Goal: Feedback & Contribution: Contribute content

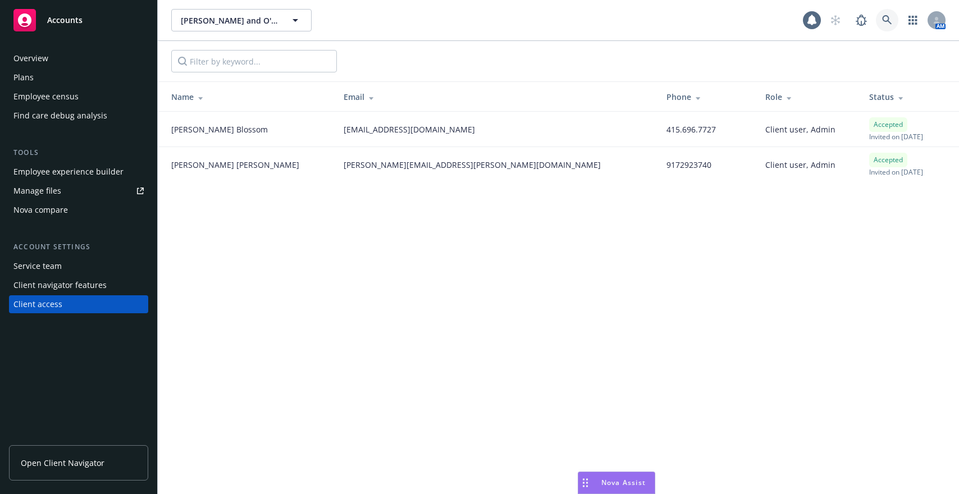
click at [883, 22] on icon at bounding box center [887, 20] width 10 height 10
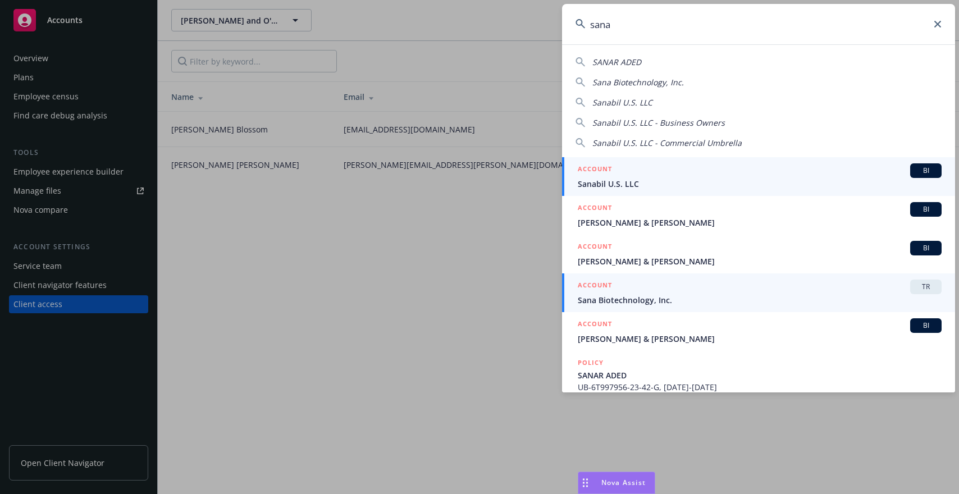
type input "sana"
click at [711, 294] on span "Sana Biotechnology, Inc." at bounding box center [760, 300] width 364 height 12
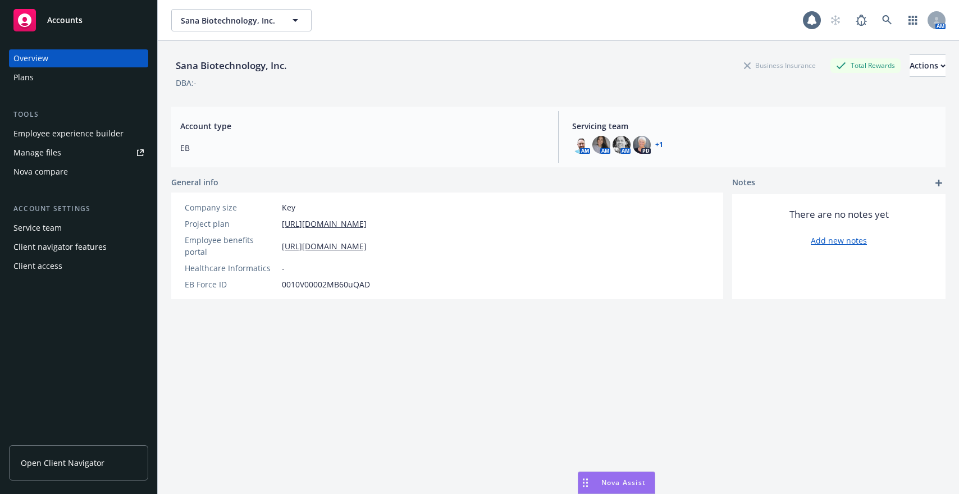
click at [115, 136] on div "Employee experience builder" at bounding box center [68, 134] width 110 height 18
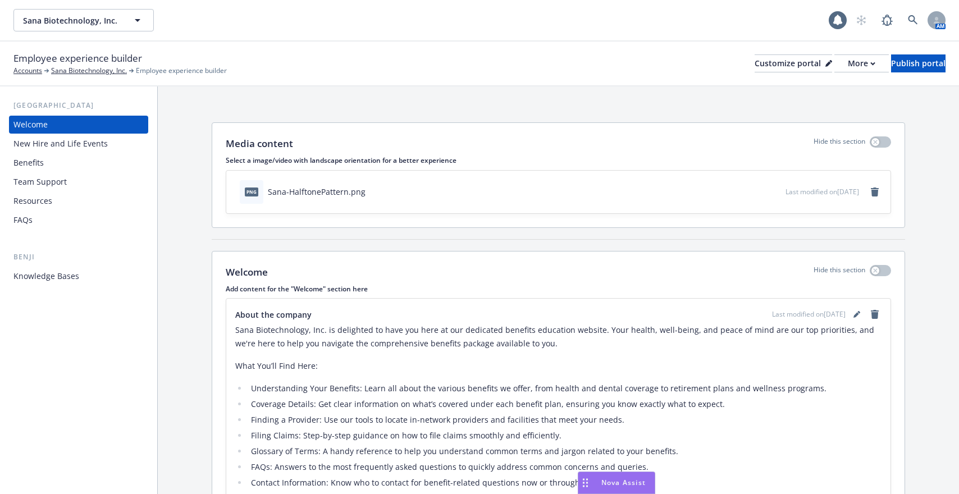
click at [100, 164] on div "Benefits" at bounding box center [78, 163] width 130 height 18
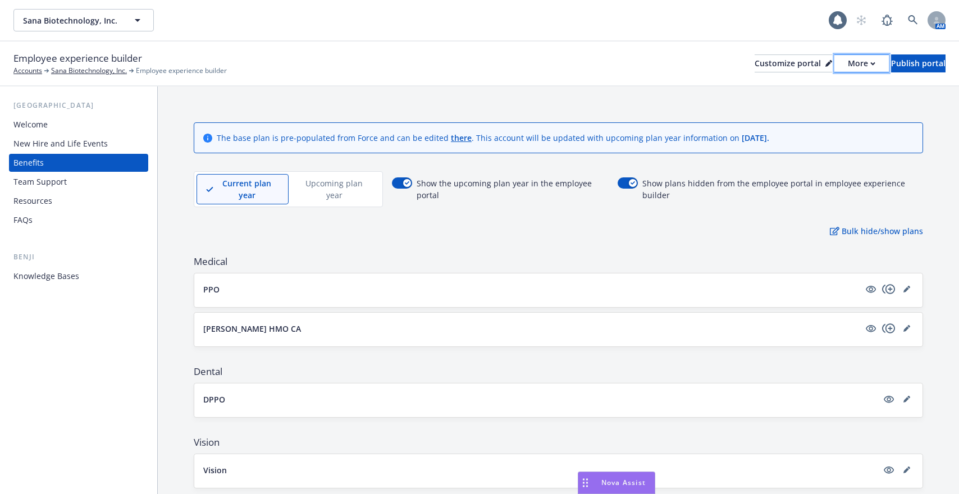
click at [848, 67] on div "More" at bounding box center [862, 63] width 28 height 17
click at [817, 109] on link "Copy portal link" at bounding box center [802, 111] width 102 height 22
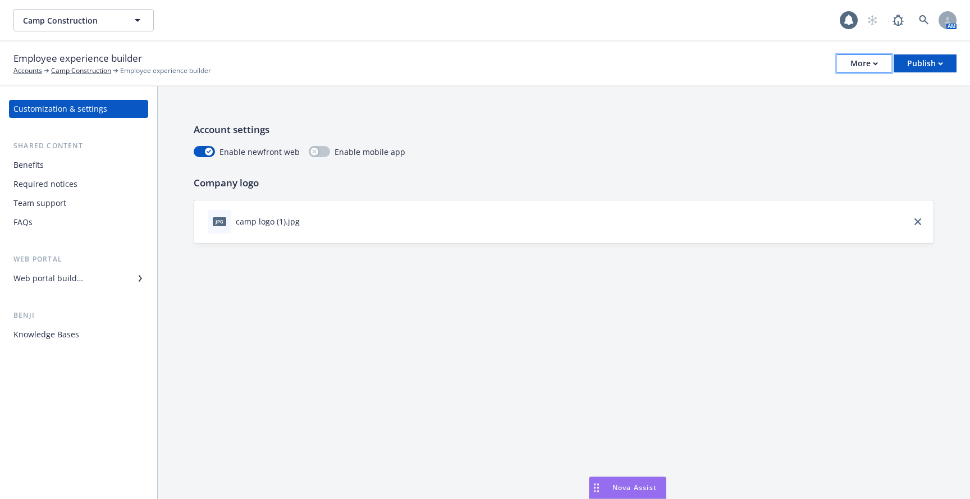
click at [886, 66] on button "More" at bounding box center [864, 63] width 54 height 18
click at [917, 66] on div "Publish" at bounding box center [926, 63] width 36 height 17
click at [873, 64] on icon "button" at bounding box center [875, 64] width 5 height 4
click at [859, 106] on link "Copy portal link" at bounding box center [808, 111] width 166 height 22
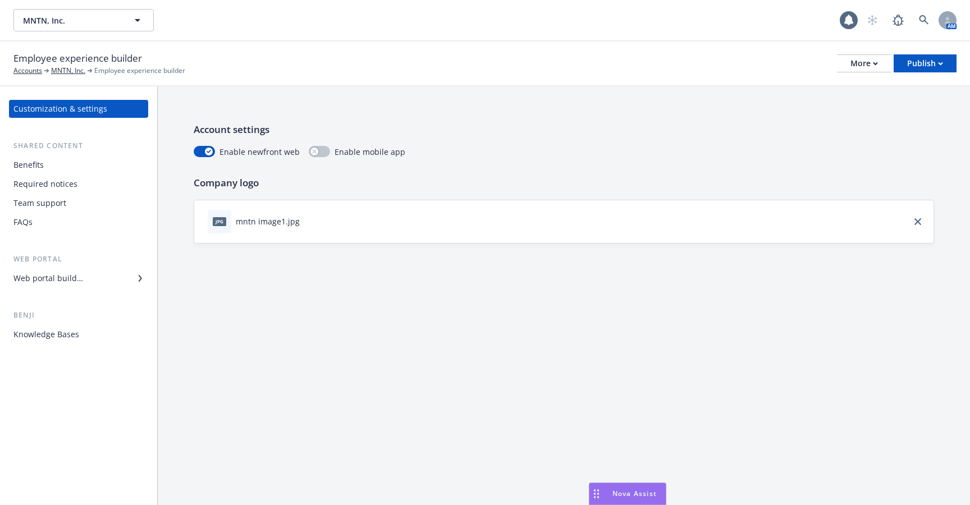
click at [81, 166] on div "Benefits" at bounding box center [78, 165] width 130 height 18
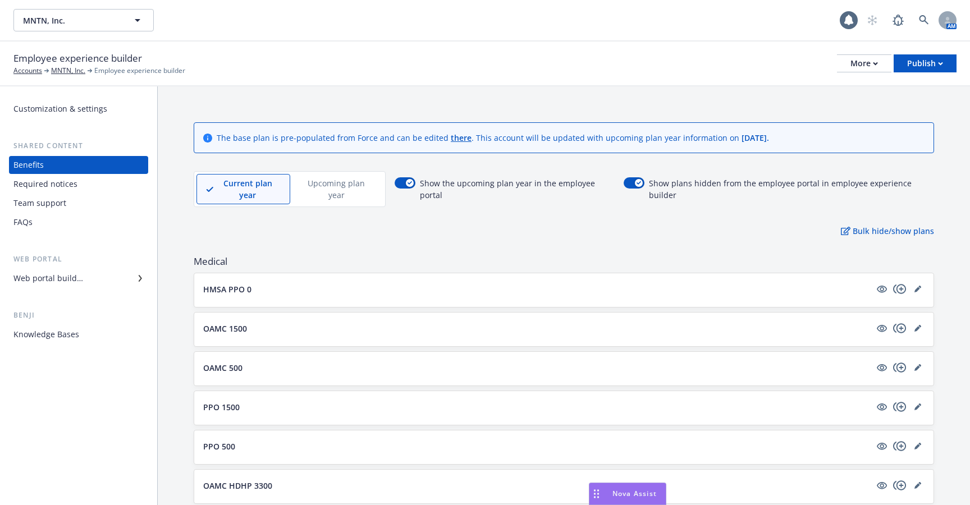
click at [92, 188] on div "Required notices" at bounding box center [78, 184] width 130 height 18
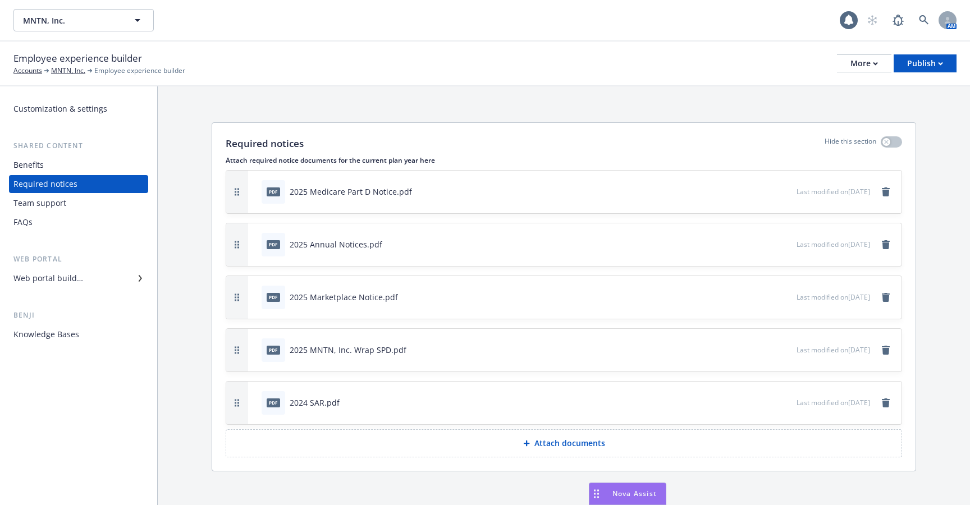
click at [79, 151] on div "Shared content" at bounding box center [78, 145] width 139 height 11
click at [79, 158] on div "Benefits" at bounding box center [78, 165] width 130 height 18
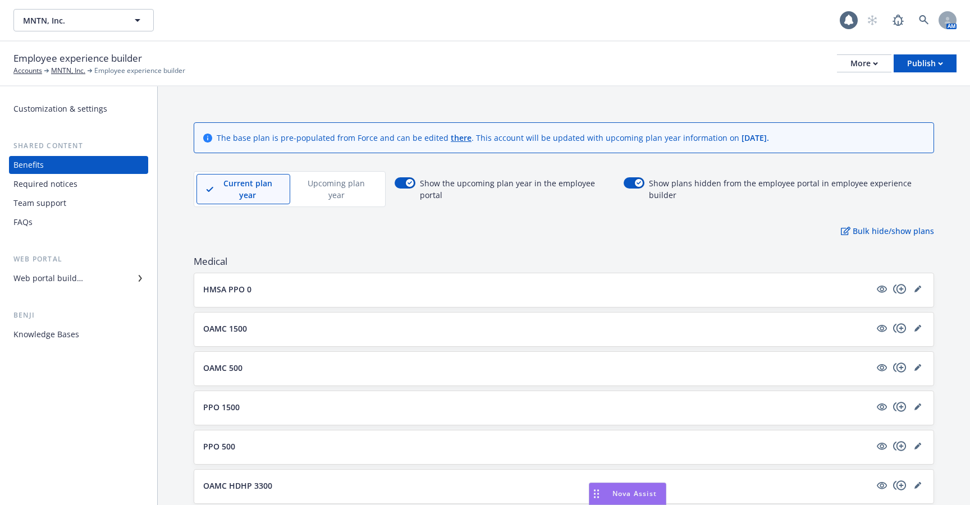
click at [89, 278] on div "Web portal builder" at bounding box center [78, 279] width 130 height 18
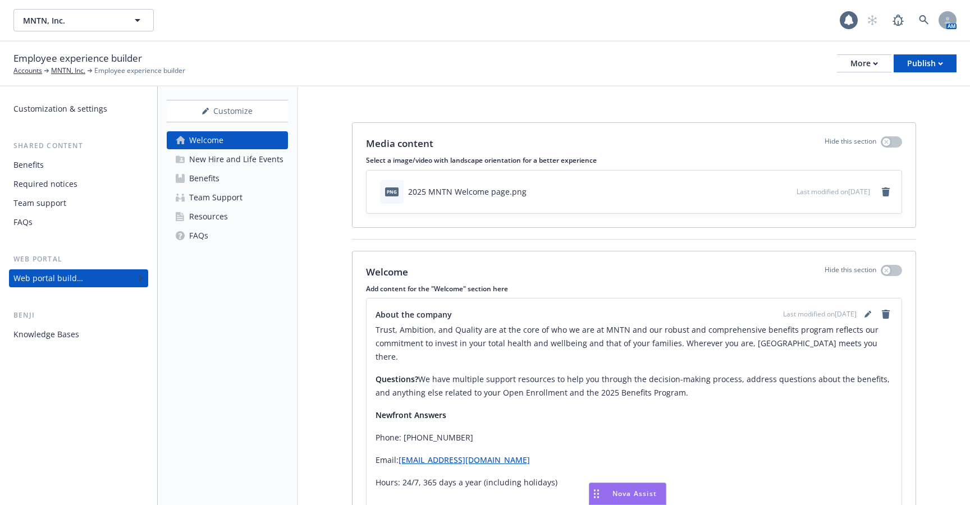
click at [249, 161] on div "New Hire and Life Events" at bounding box center [236, 160] width 94 height 18
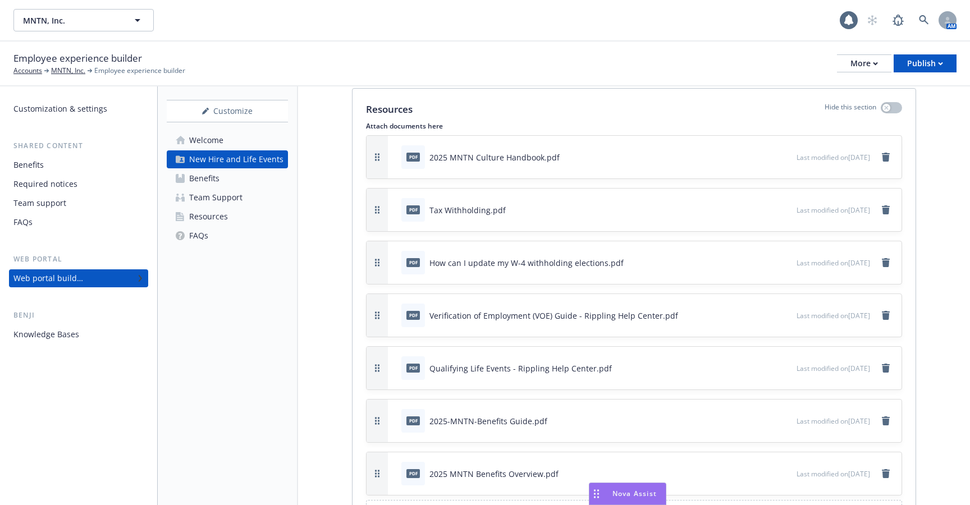
scroll to position [1556, 0]
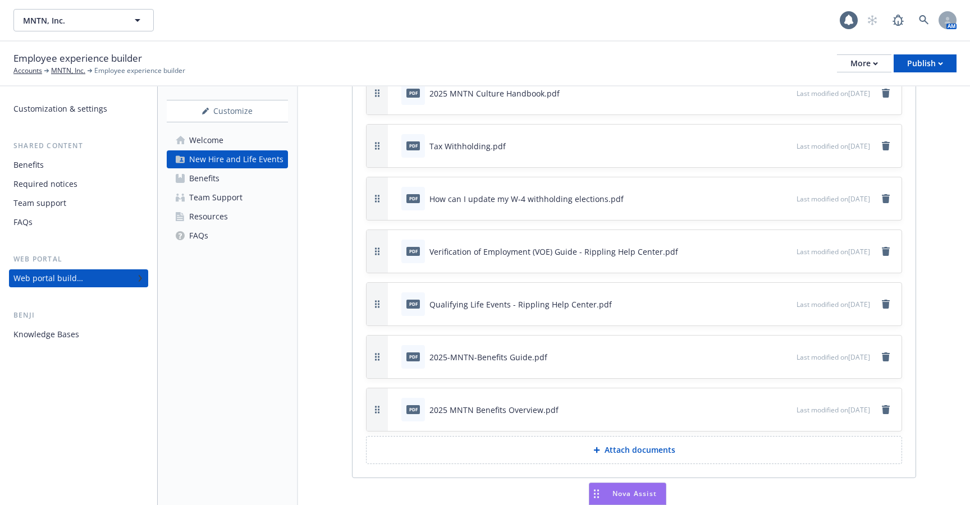
click at [766, 255] on div "pdf Verification of Employment (VOE) Guide - Rippling Help Center.pdf Last modi…" at bounding box center [645, 251] width 514 height 43
click at [781, 353] on icon "preview file" at bounding box center [786, 357] width 10 height 8
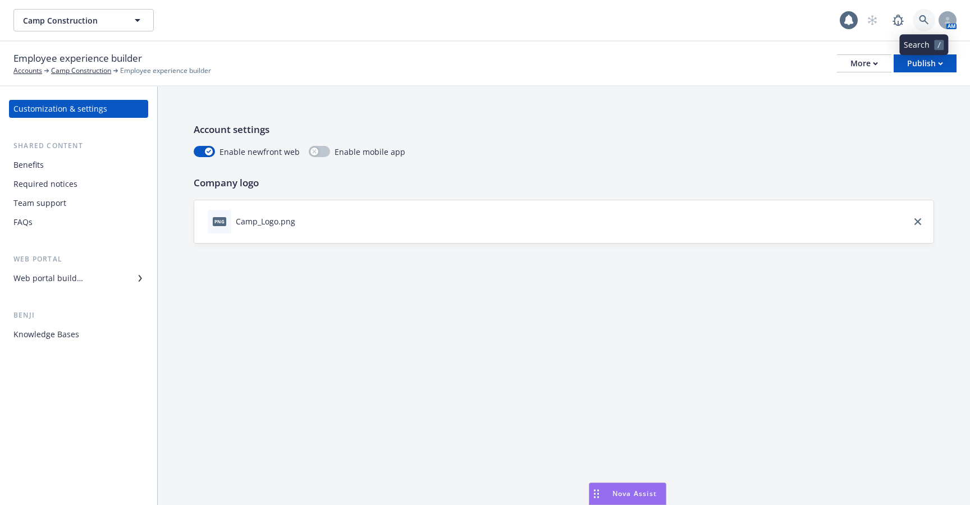
click at [927, 24] on icon at bounding box center [924, 20] width 10 height 10
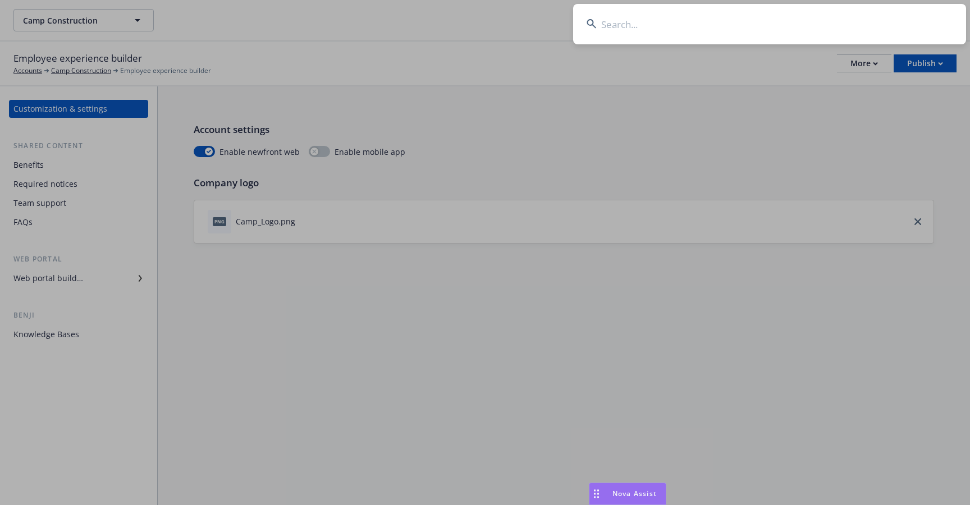
type input "m"
type input "w"
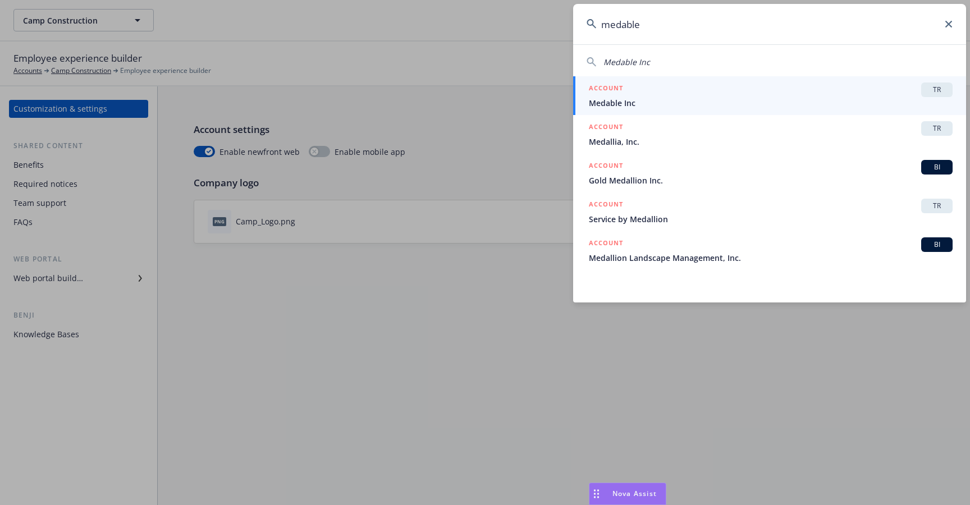
type input "medable"
click at [729, 105] on span "Medable Inc" at bounding box center [771, 103] width 364 height 12
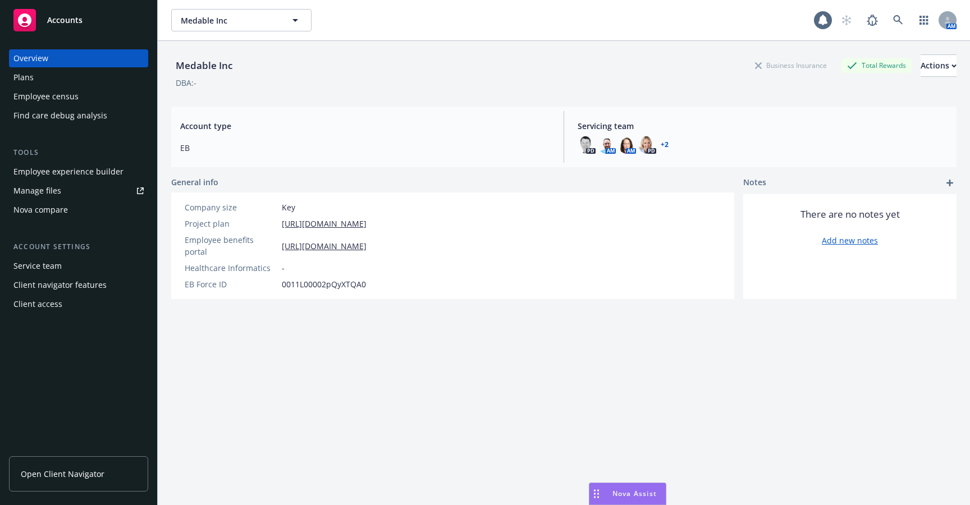
click at [83, 98] on div "Employee census" at bounding box center [78, 97] width 130 height 18
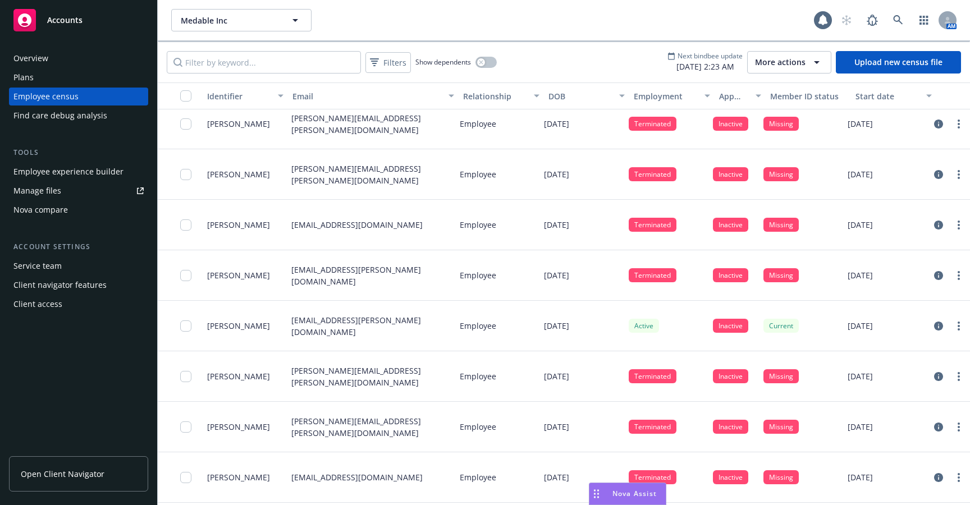
scroll to position [842, 0]
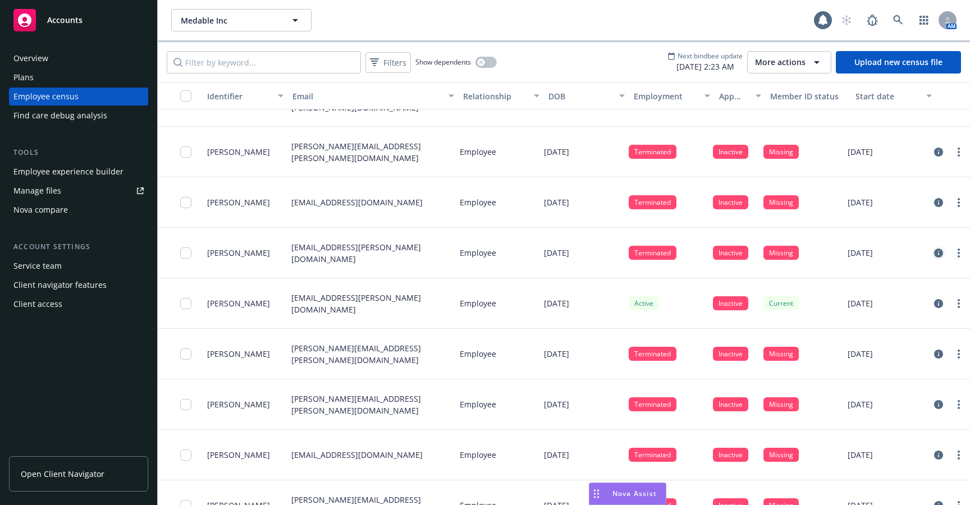
click at [943, 255] on icon "circleInformation" at bounding box center [938, 253] width 9 height 9
click at [940, 300] on icon "circleInformation" at bounding box center [938, 303] width 9 height 9
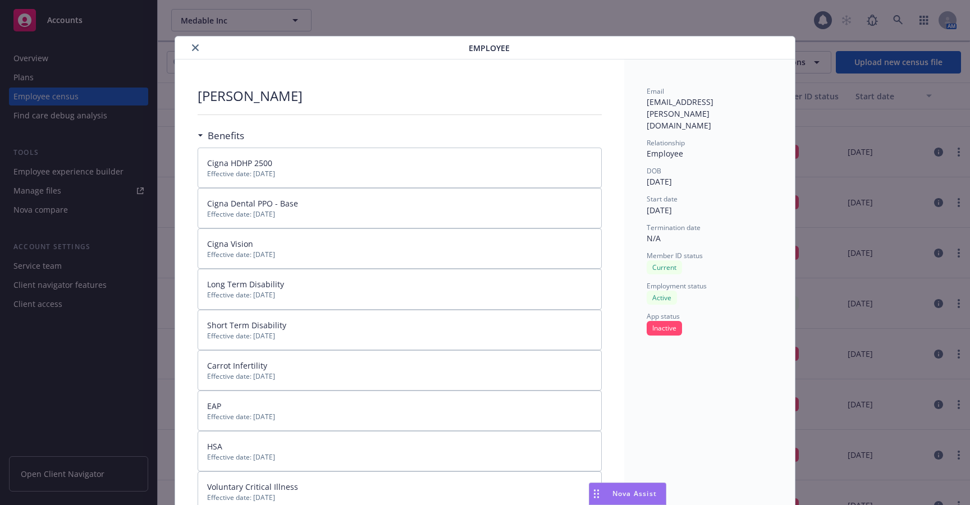
scroll to position [34, 0]
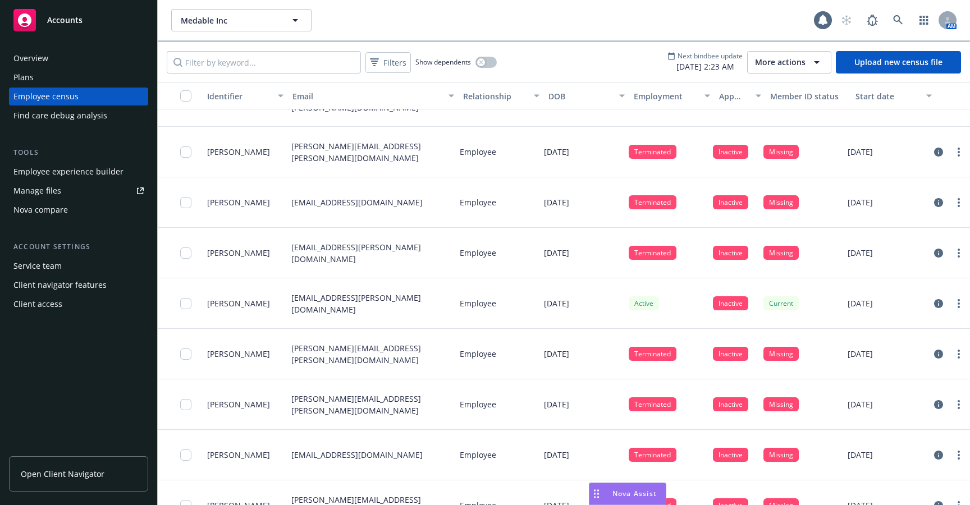
click at [76, 79] on div "Plans" at bounding box center [78, 78] width 130 height 18
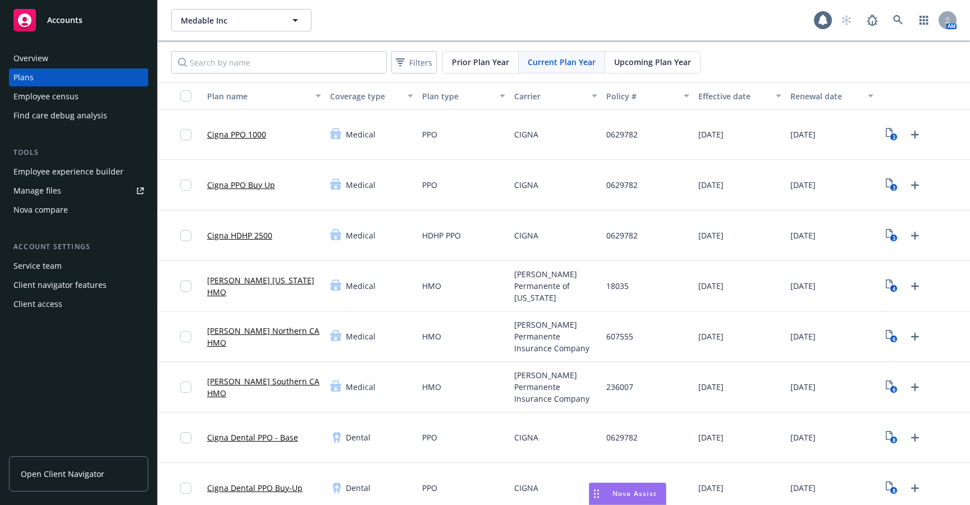
click at [71, 94] on div "Employee census" at bounding box center [45, 97] width 65 height 18
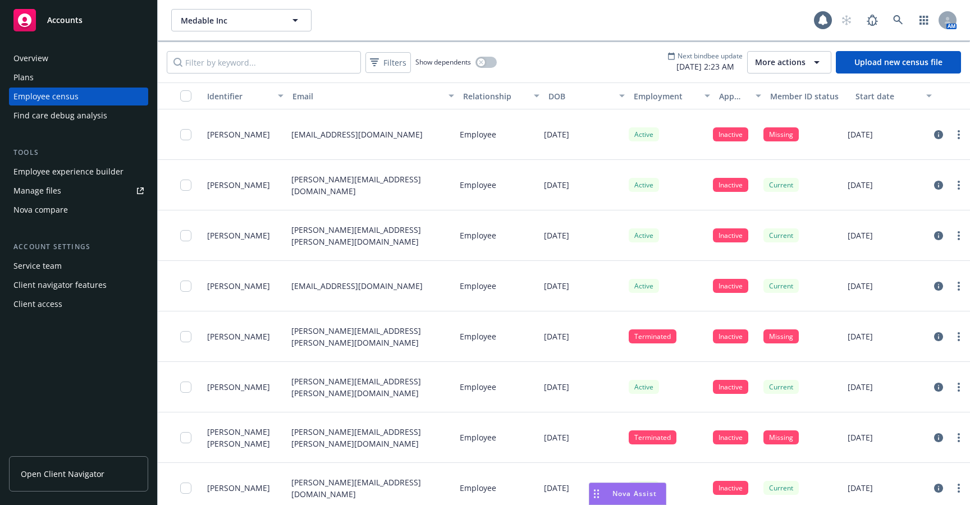
click at [71, 115] on div "Find care debug analysis" at bounding box center [60, 116] width 94 height 18
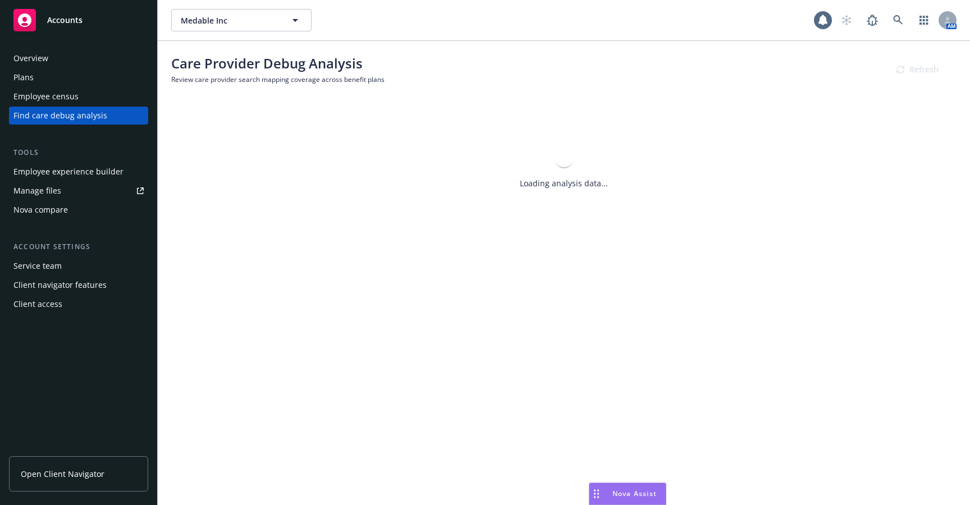
click at [59, 80] on div "Plans" at bounding box center [78, 78] width 130 height 18
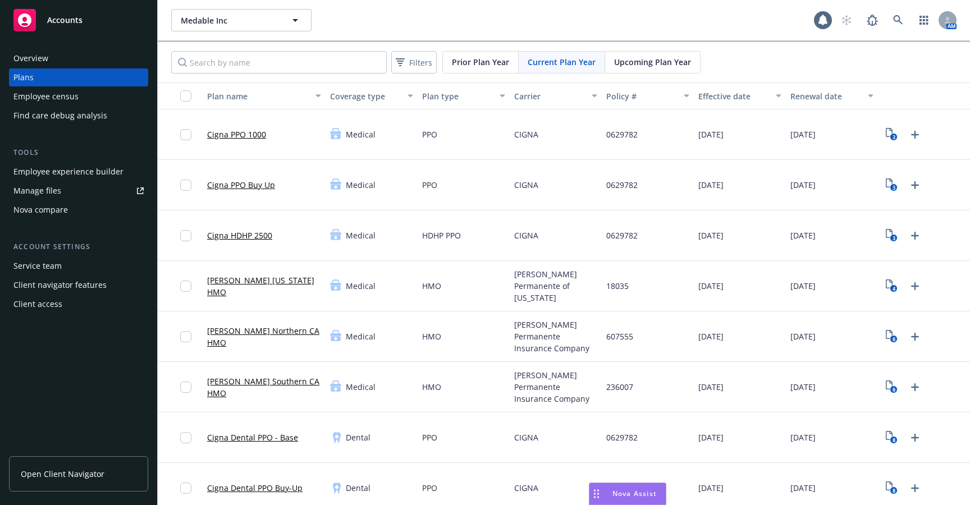
click at [51, 64] on div "Overview" at bounding box center [78, 58] width 130 height 18
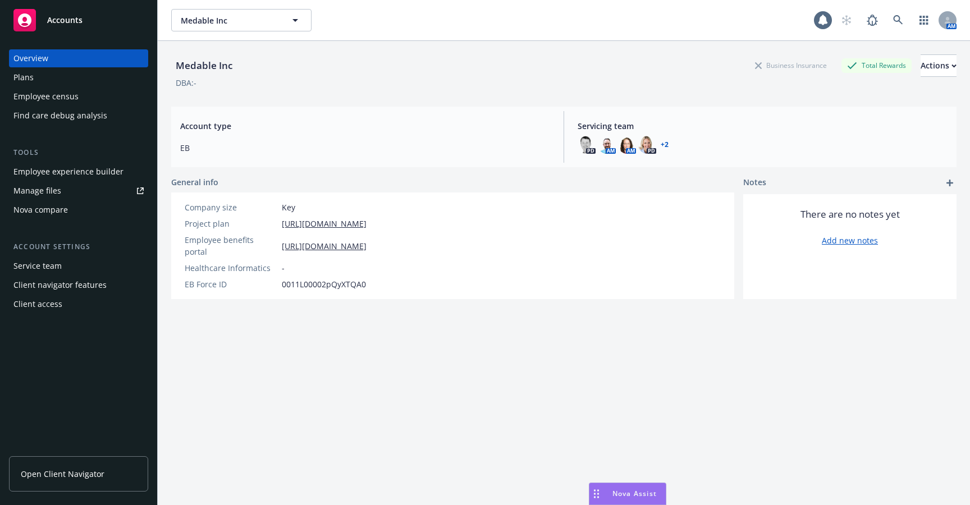
click at [51, 76] on div "Plans" at bounding box center [78, 78] width 130 height 18
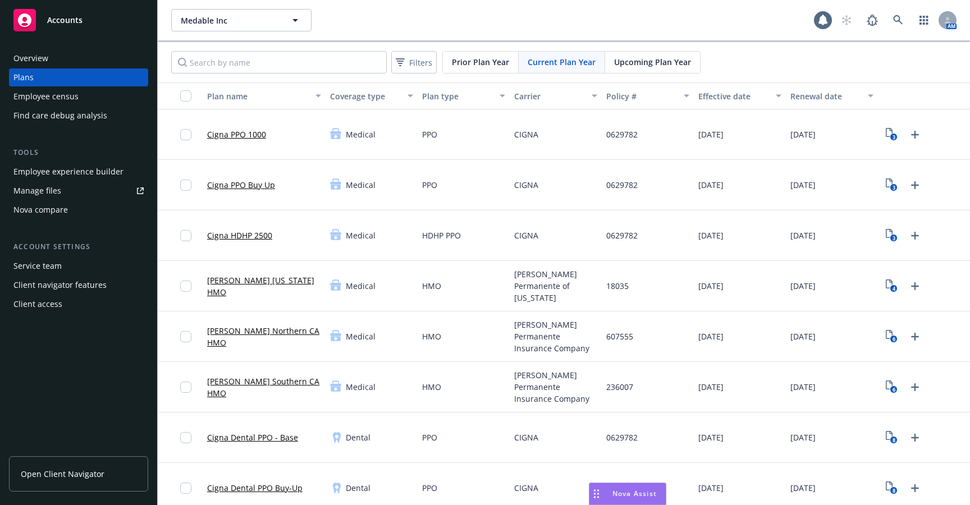
click at [75, 166] on div "Employee experience builder" at bounding box center [68, 172] width 110 height 18
click at [91, 66] on div "Overview" at bounding box center [78, 58] width 130 height 18
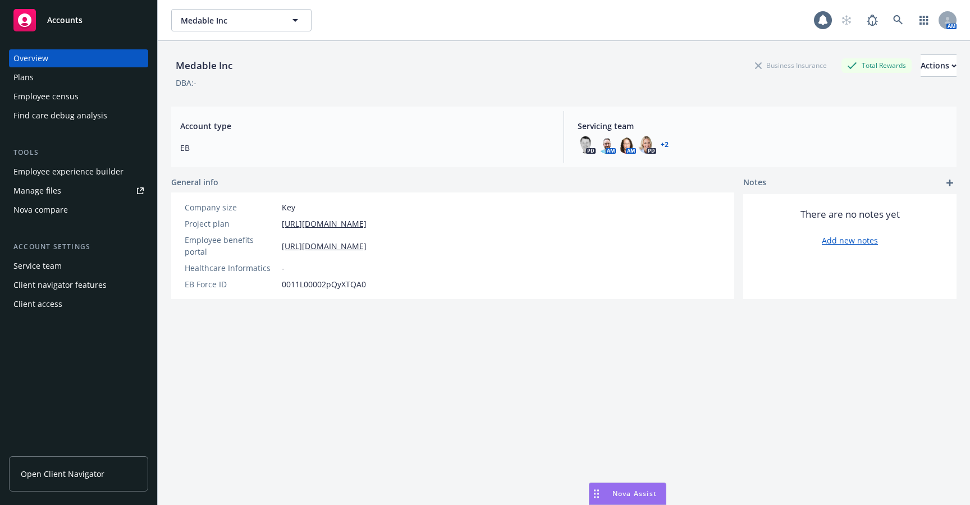
click at [90, 76] on div "Plans" at bounding box center [78, 78] width 130 height 18
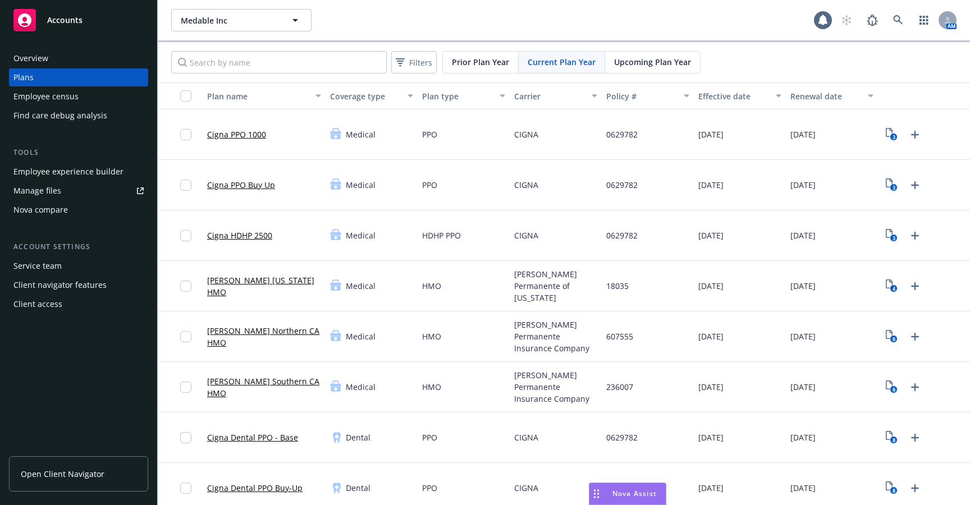
click at [89, 93] on div "Employee census" at bounding box center [78, 97] width 130 height 18
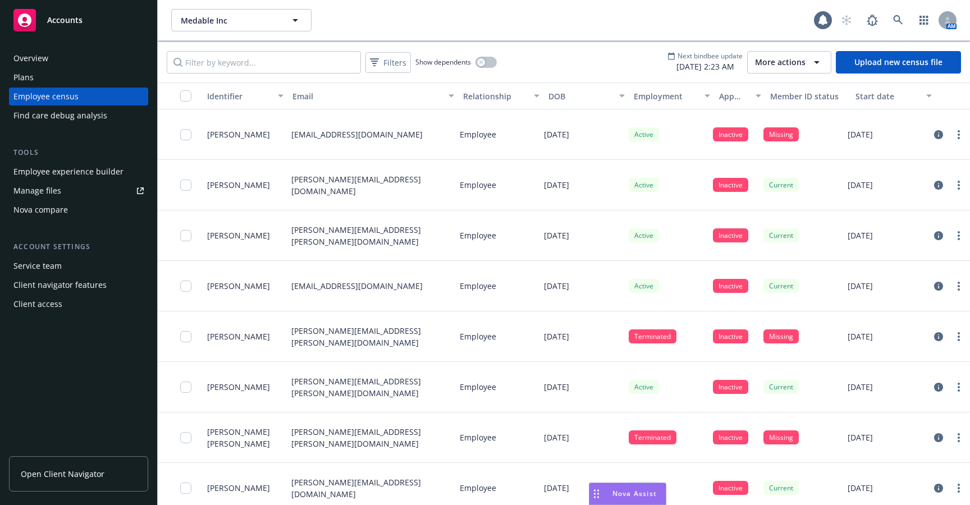
click at [87, 112] on div "Find care debug analysis" at bounding box center [60, 116] width 94 height 18
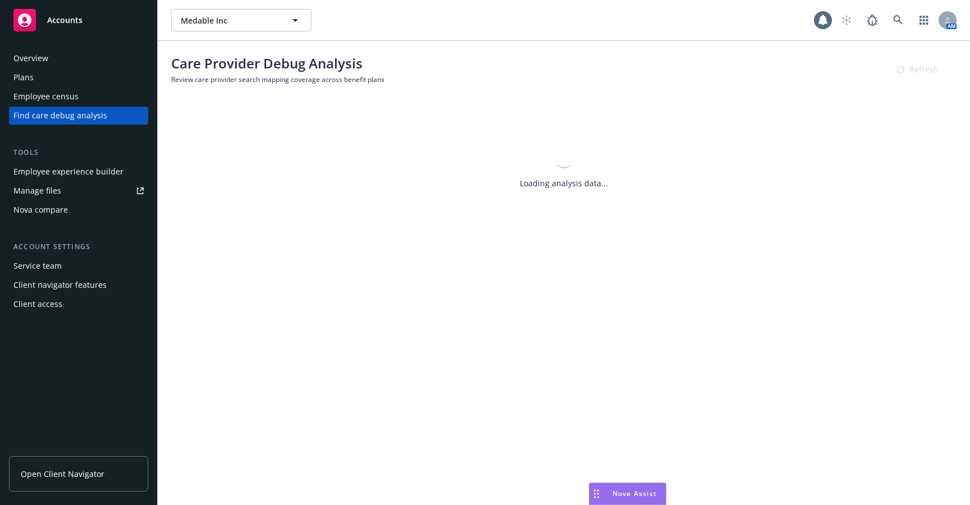
click at [89, 102] on div "Employee census" at bounding box center [78, 97] width 130 height 18
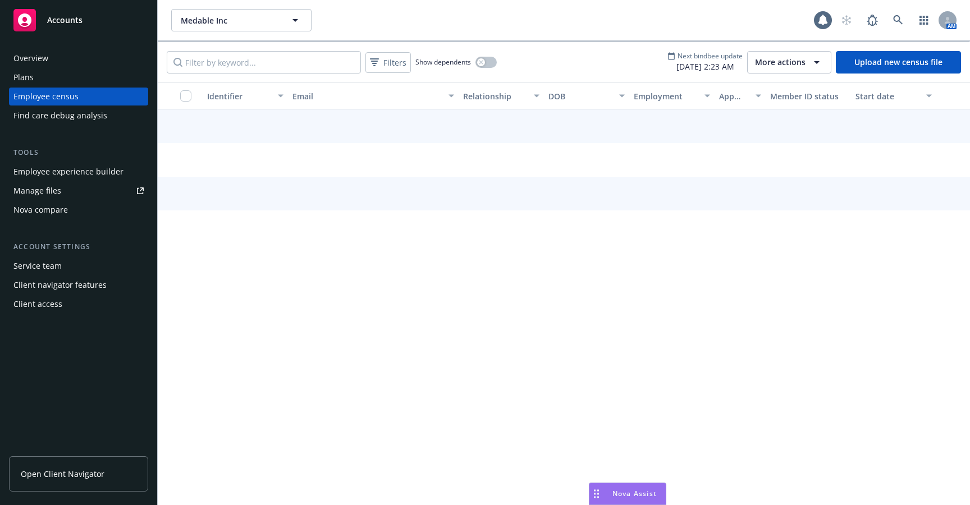
click at [87, 121] on div "Find care debug analysis" at bounding box center [60, 116] width 94 height 18
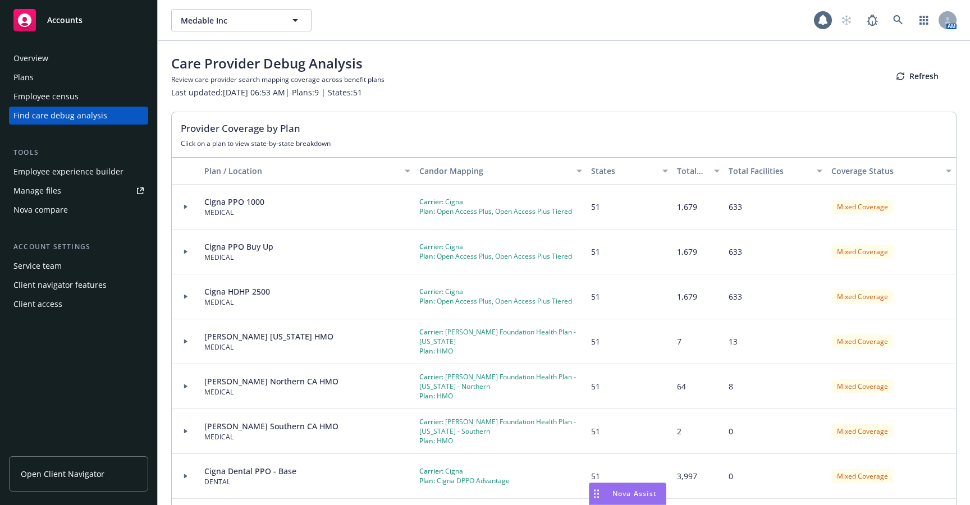
click at [72, 88] on div "Employee census" at bounding box center [45, 97] width 65 height 18
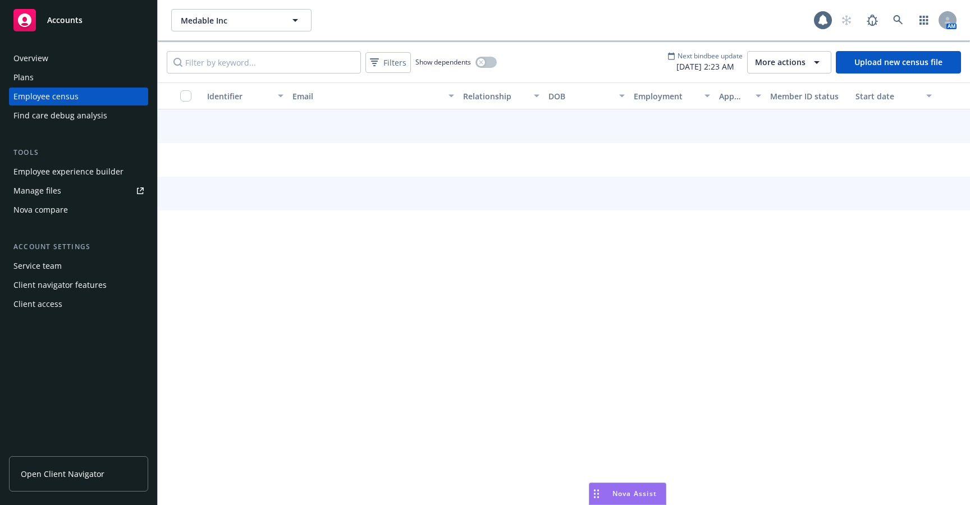
click at [59, 75] on div "Plans" at bounding box center [78, 78] width 130 height 18
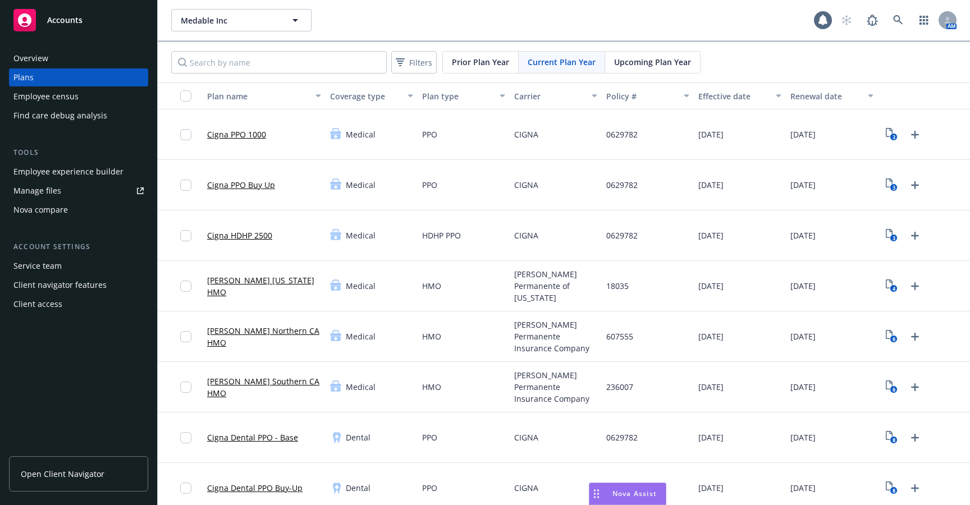
click at [61, 60] on div "Overview" at bounding box center [78, 58] width 130 height 18
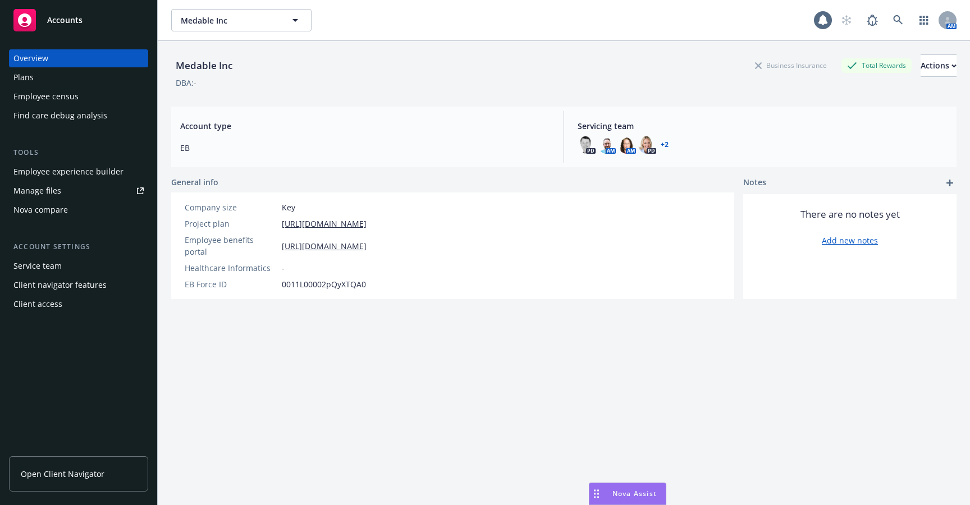
click at [62, 81] on div "Plans" at bounding box center [78, 78] width 130 height 18
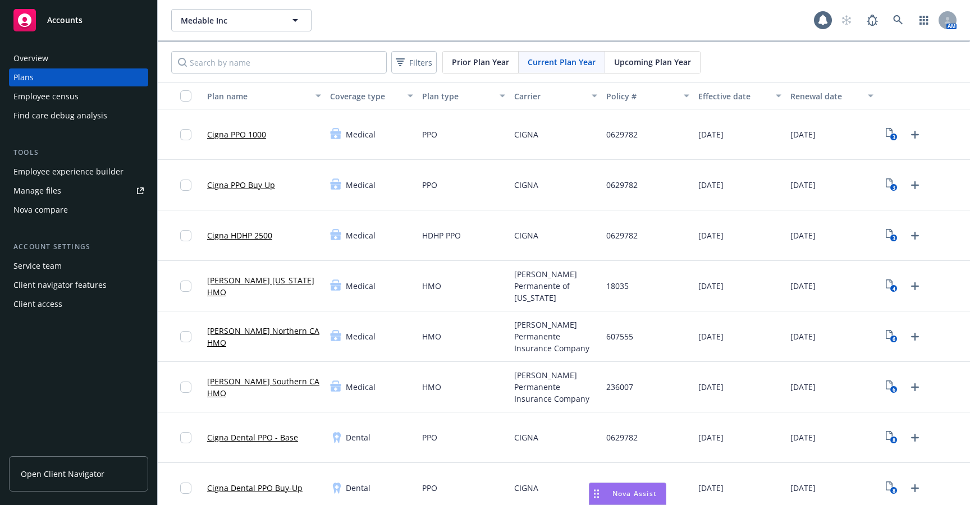
click at [70, 176] on div "Employee experience builder" at bounding box center [68, 172] width 110 height 18
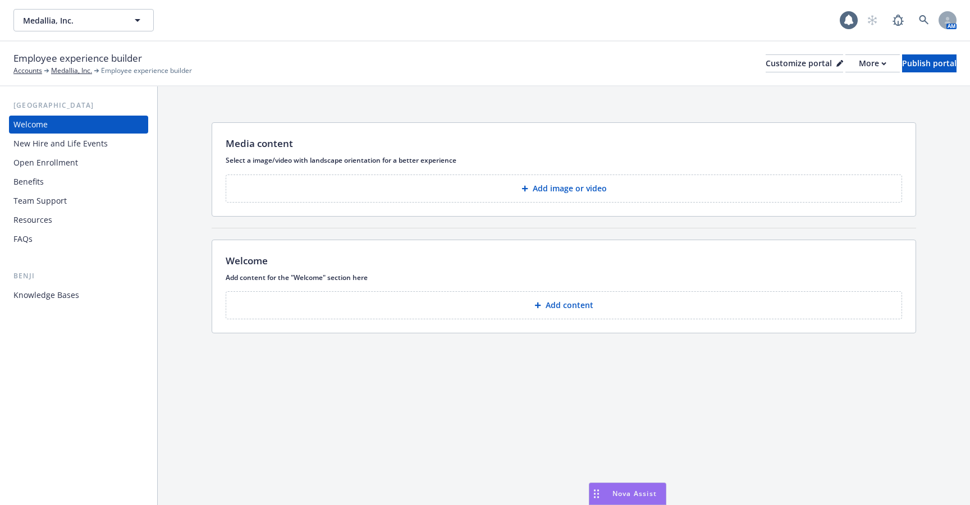
click at [77, 149] on div "New Hire and Life Events" at bounding box center [60, 144] width 94 height 18
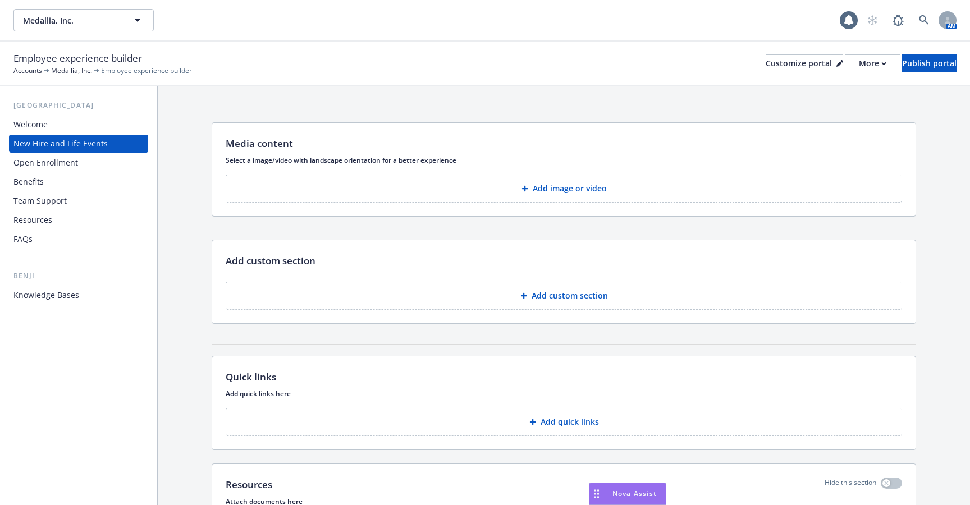
scroll to position [348, 0]
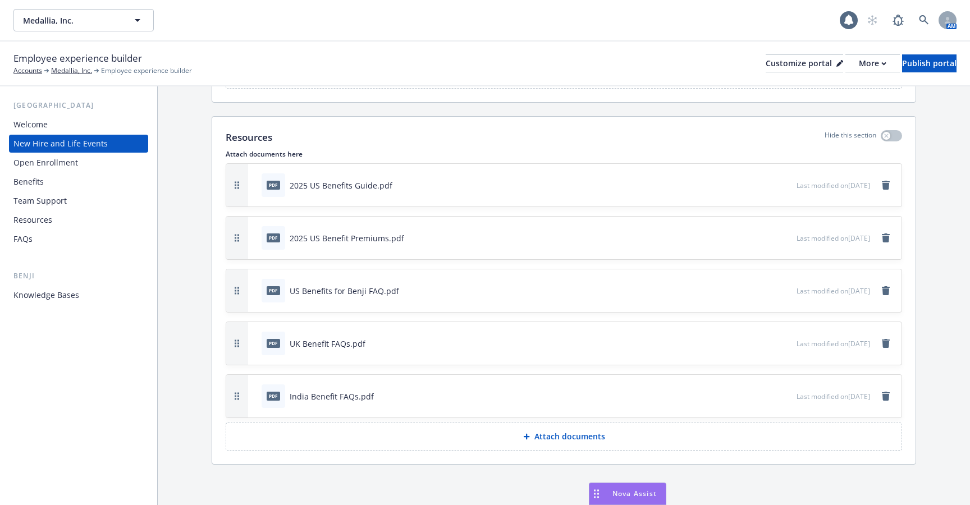
click at [591, 435] on p "Attach documents" at bounding box center [570, 436] width 71 height 11
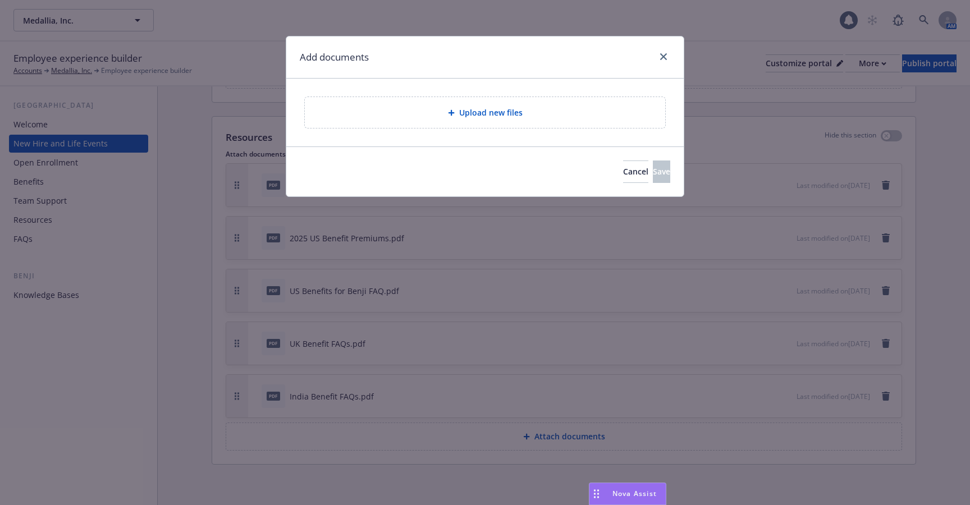
click at [535, 113] on div "Upload new files" at bounding box center [485, 112] width 343 height 13
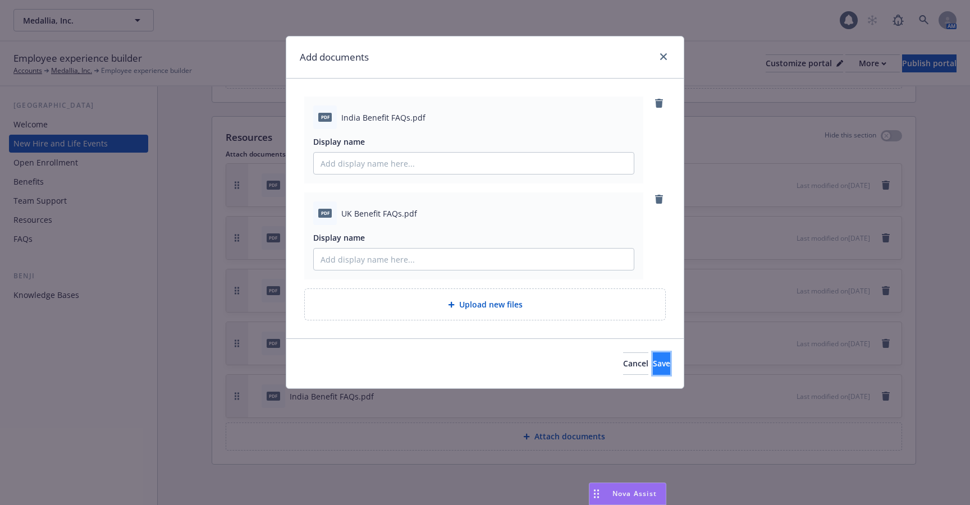
click at [653, 359] on span "Save" at bounding box center [661, 363] width 17 height 11
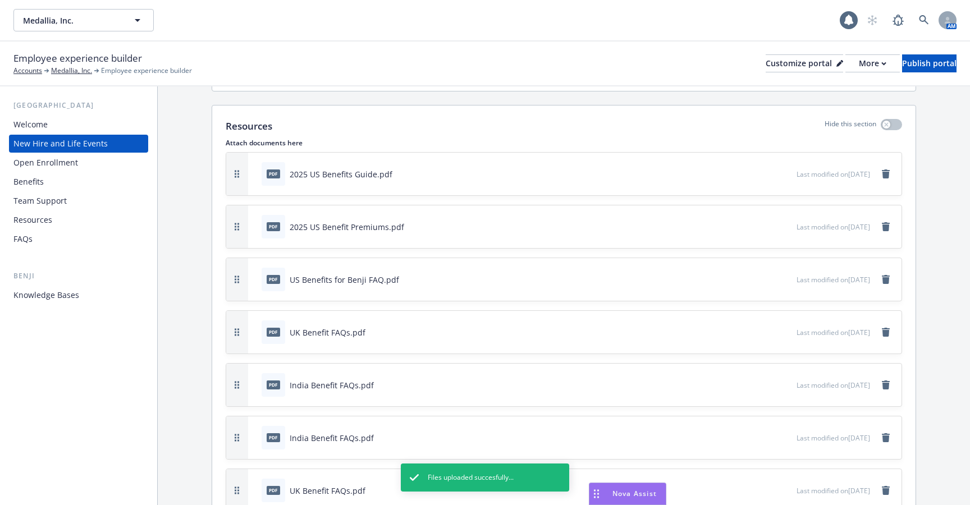
scroll to position [361, 0]
click at [887, 328] on icon "remove" at bounding box center [886, 330] width 9 height 9
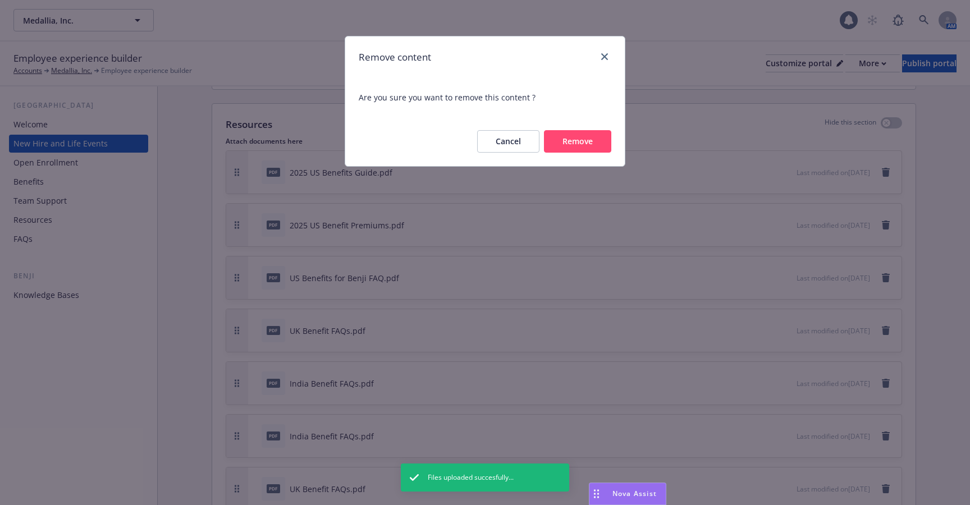
click at [586, 143] on button "Remove" at bounding box center [577, 141] width 67 height 22
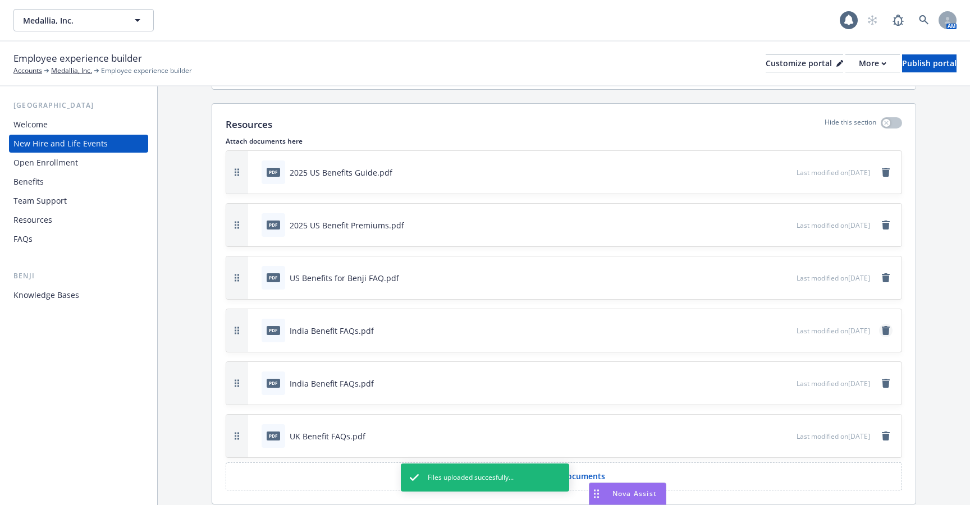
click at [891, 326] on div "Last modified on [DATE]" at bounding box center [845, 330] width 96 height 13
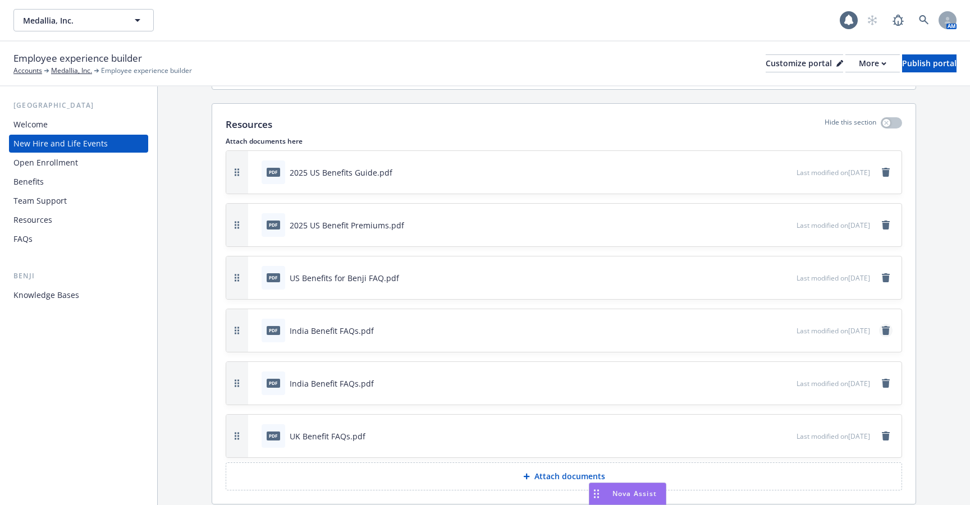
click at [882, 325] on link "remove" at bounding box center [885, 330] width 13 height 13
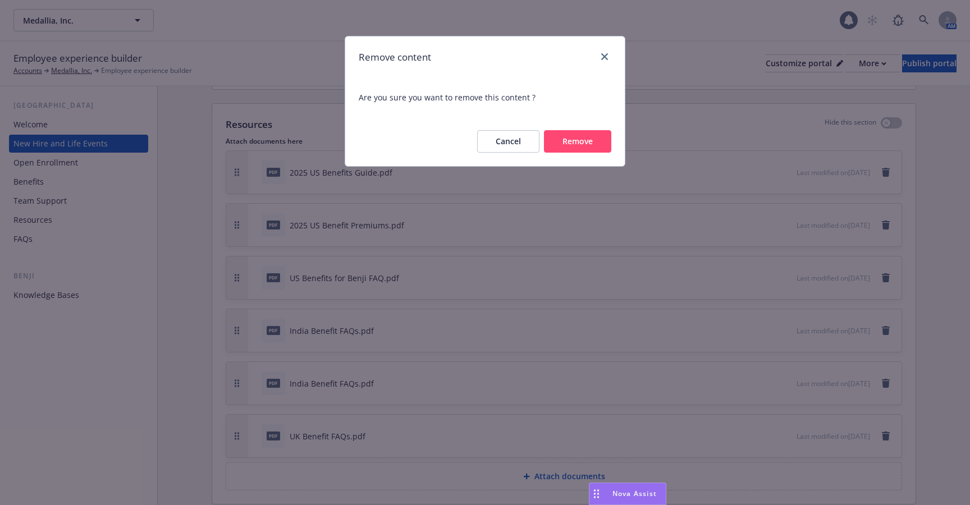
click at [575, 151] on button "Remove" at bounding box center [577, 141] width 67 height 22
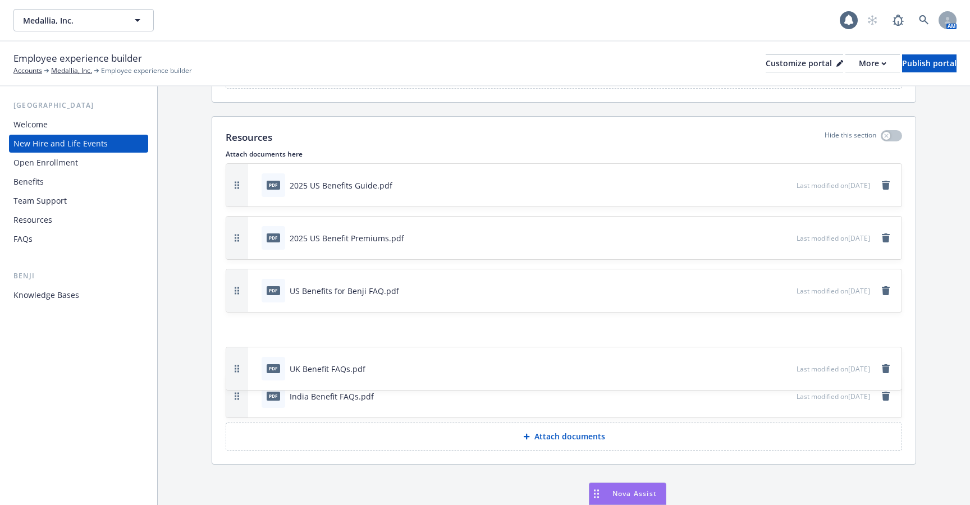
drag, startPoint x: 235, startPoint y: 391, endPoint x: 232, endPoint y: 359, distance: 32.2
click at [232, 359] on button "button" at bounding box center [237, 369] width 22 height 43
click at [913, 63] on div "Publish portal" at bounding box center [929, 63] width 54 height 17
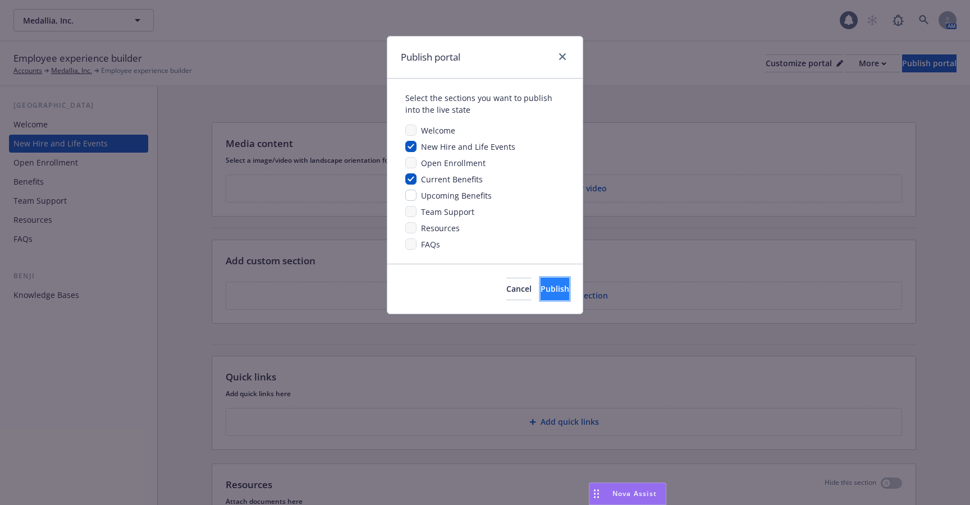
click at [563, 289] on button "Publish" at bounding box center [555, 289] width 29 height 22
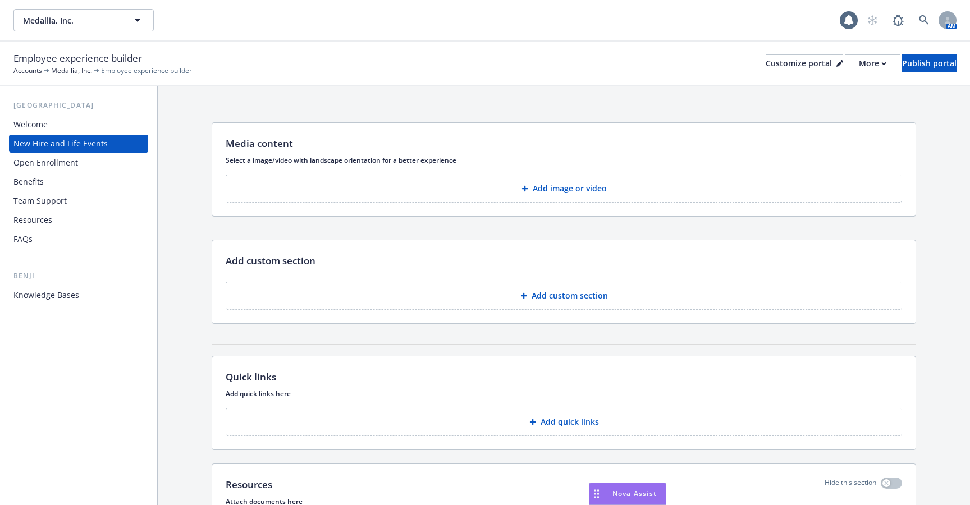
click at [77, 169] on div "Open Enrollment" at bounding box center [78, 163] width 130 height 18
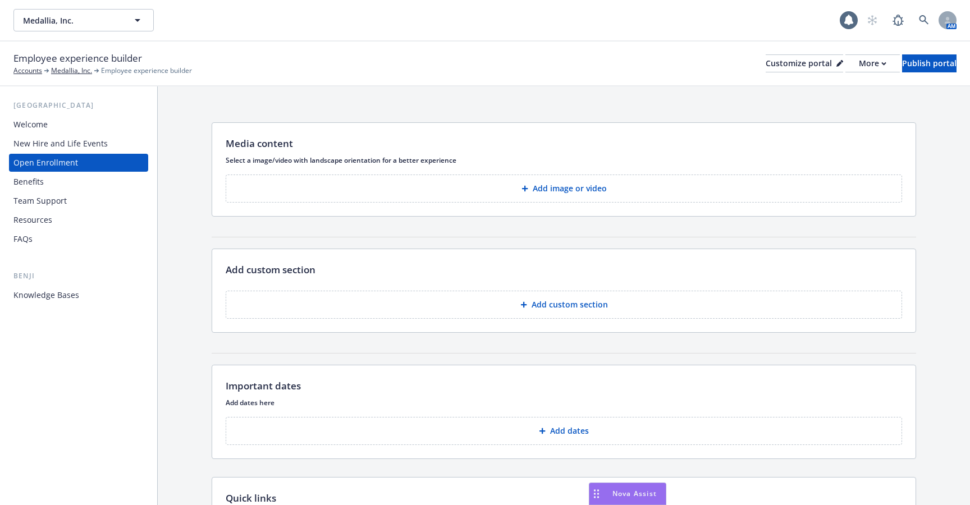
click at [81, 291] on div "Knowledge Bases" at bounding box center [78, 295] width 130 height 18
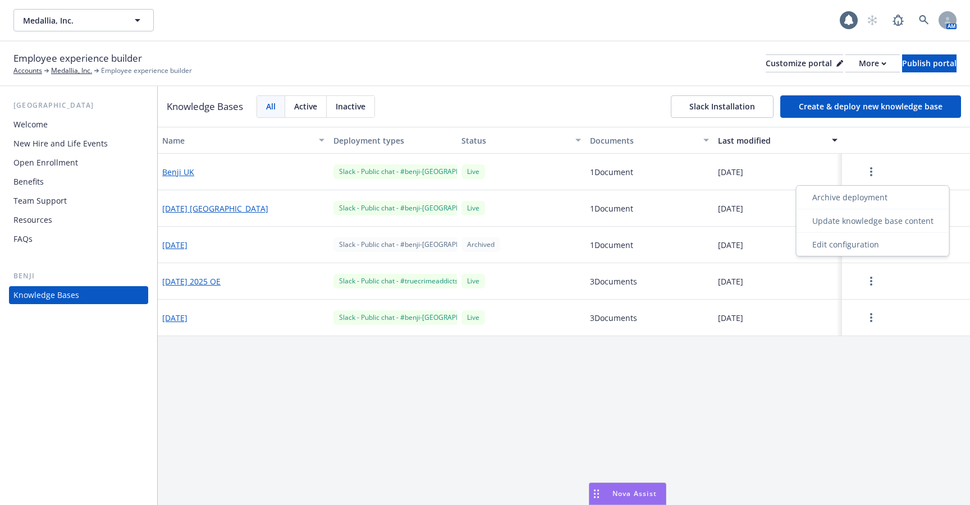
click at [856, 167] on button "button" at bounding box center [871, 172] width 49 height 22
click at [865, 224] on div "Update knowledge base content" at bounding box center [873, 221] width 148 height 19
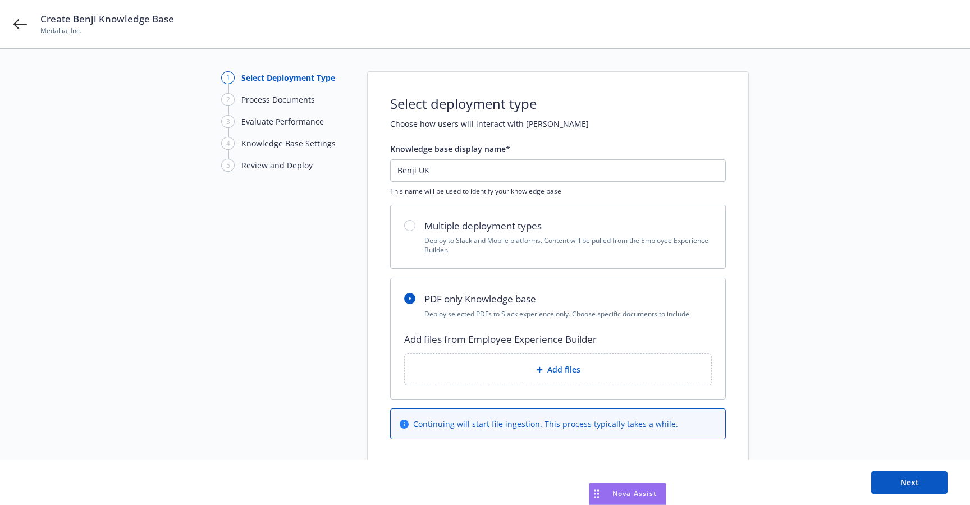
scroll to position [15, 0]
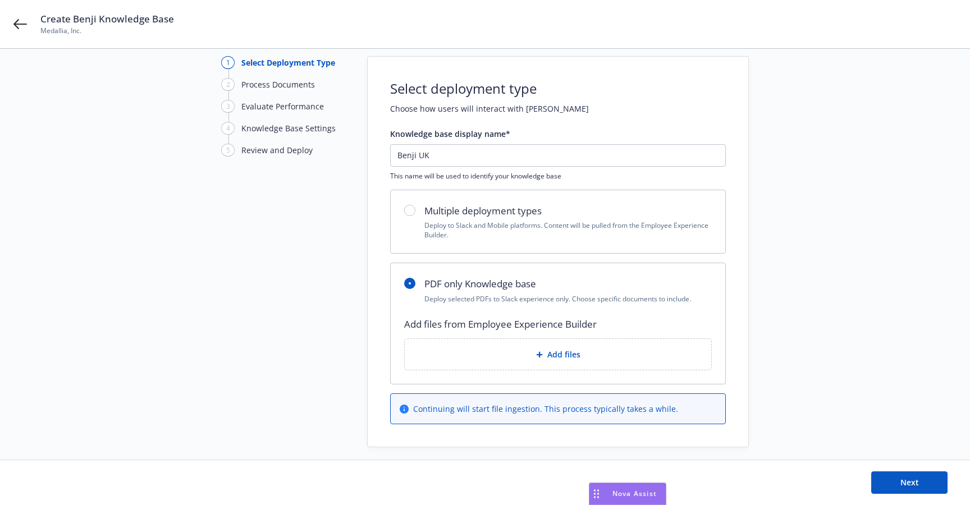
click at [562, 353] on span "Add files" at bounding box center [564, 355] width 33 height 12
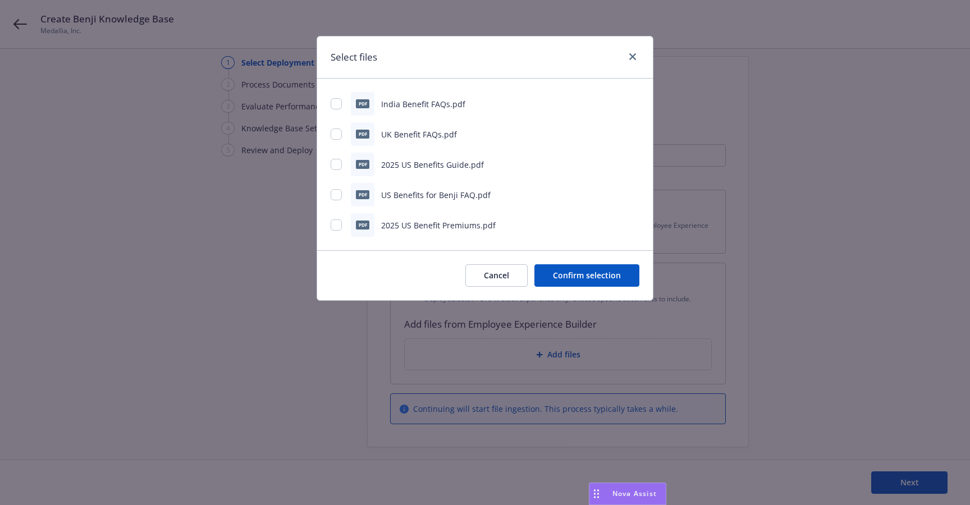
click at [413, 139] on span "UK Benefit FAQs.pdf" at bounding box center [419, 134] width 76 height 11
click at [342, 138] on div at bounding box center [337, 135] width 13 height 12
click at [336, 138] on input "checkbox" at bounding box center [336, 134] width 11 height 11
checkbox input "true"
click at [566, 267] on button "Confirm selection" at bounding box center [587, 276] width 105 height 22
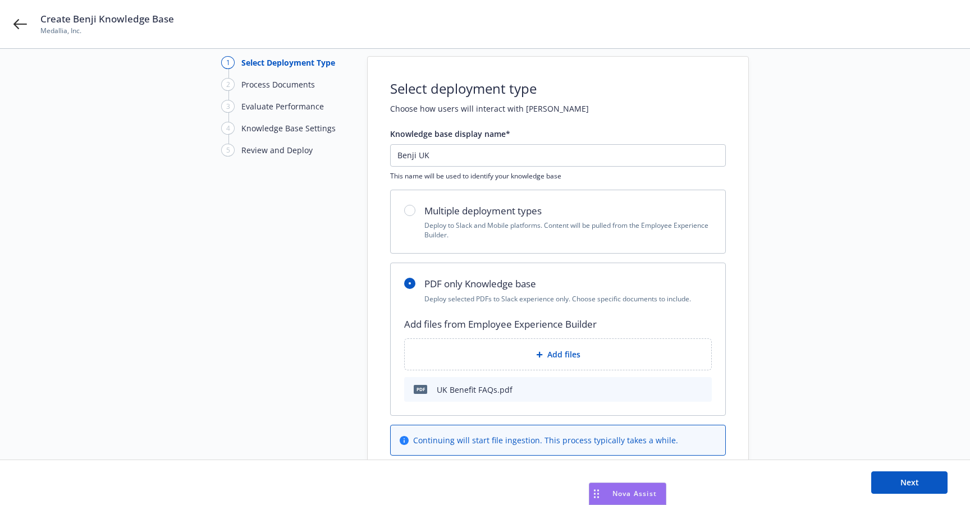
scroll to position [47, 0]
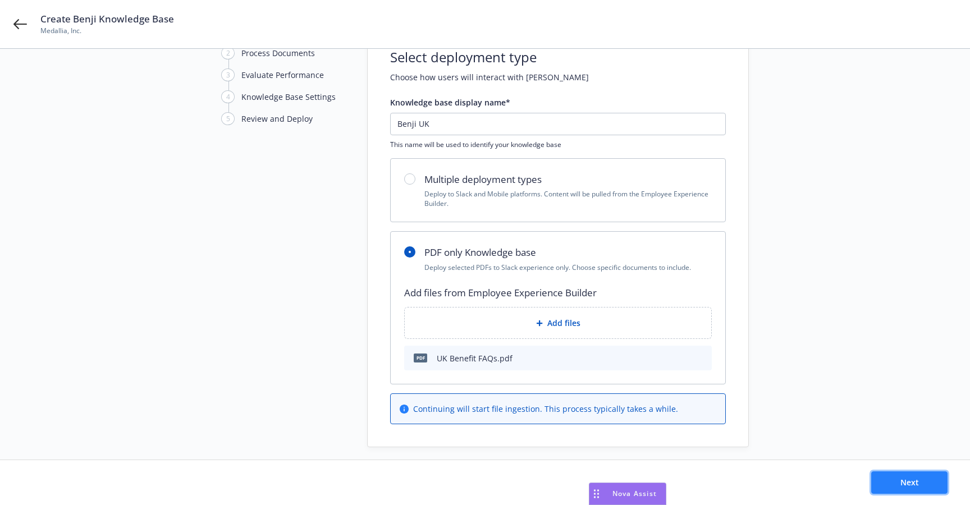
click at [899, 475] on button "Next" at bounding box center [910, 483] width 76 height 22
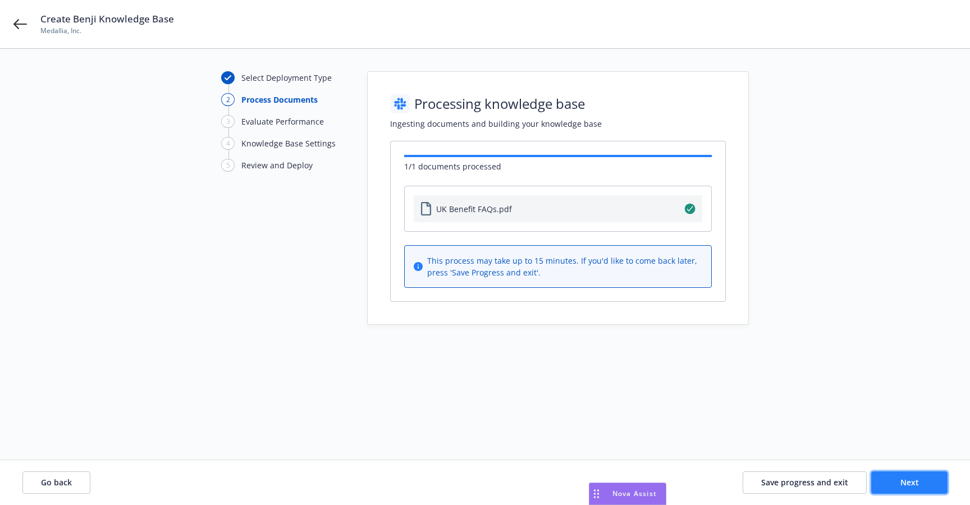
click at [913, 476] on button "Next" at bounding box center [910, 483] width 76 height 22
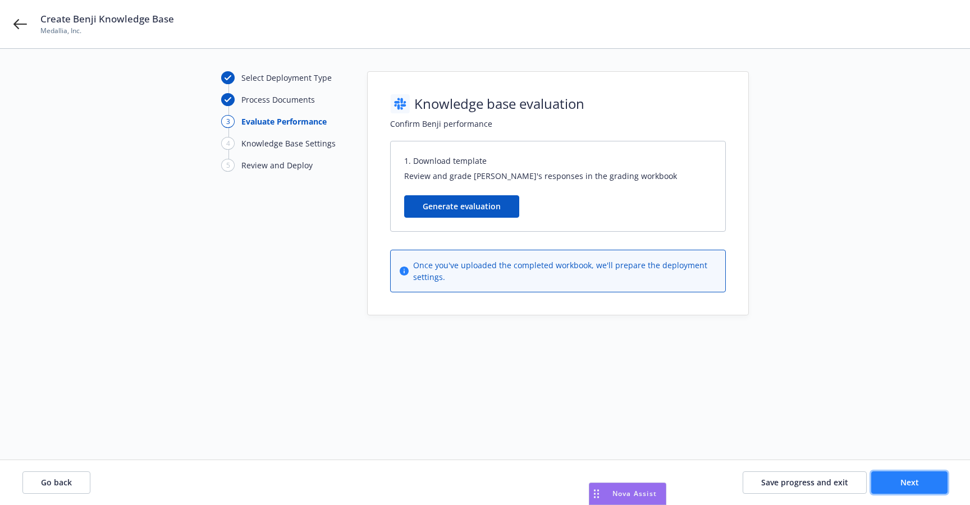
click at [913, 476] on button "Next" at bounding box center [910, 483] width 76 height 22
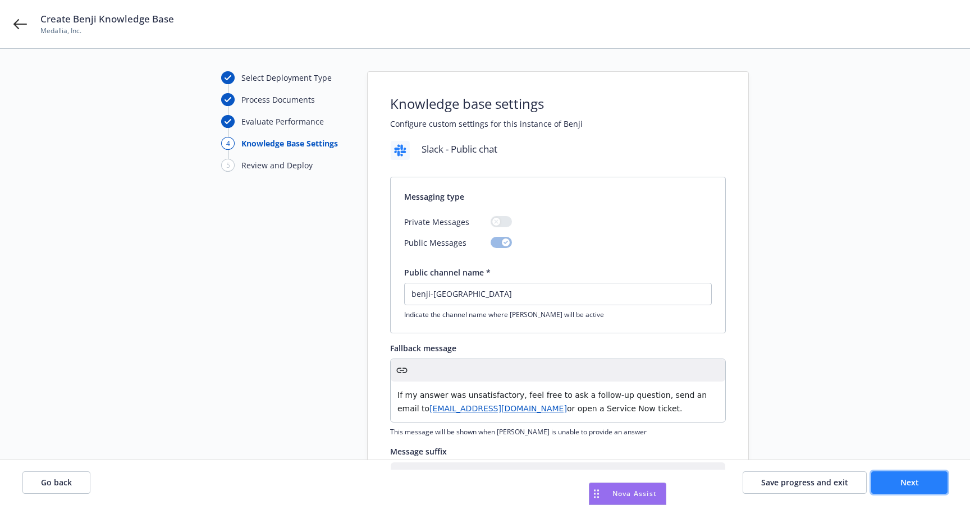
click at [913, 476] on button "Next" at bounding box center [910, 483] width 76 height 22
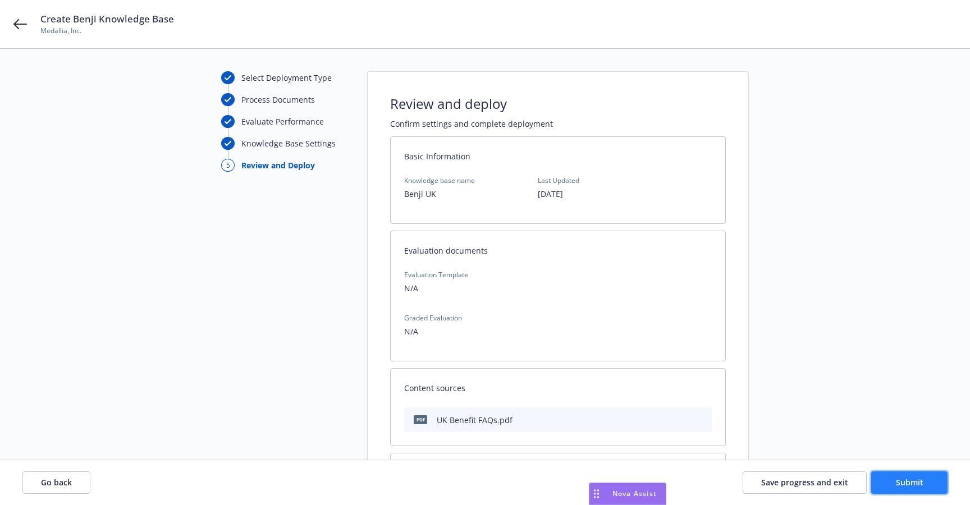
click at [913, 476] on button "Submit" at bounding box center [910, 483] width 76 height 22
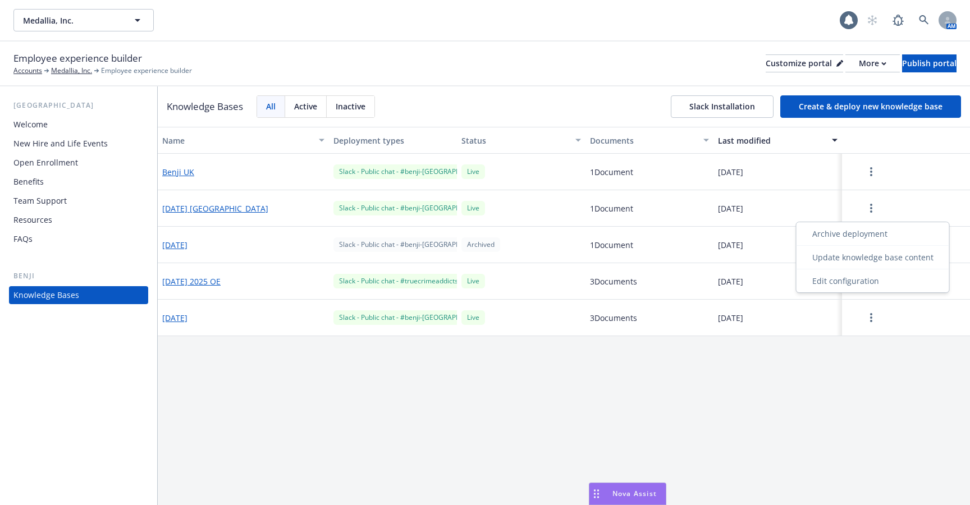
click at [864, 209] on button "button" at bounding box center [871, 208] width 49 height 22
click at [850, 258] on div "Update knowledge base content" at bounding box center [873, 257] width 148 height 19
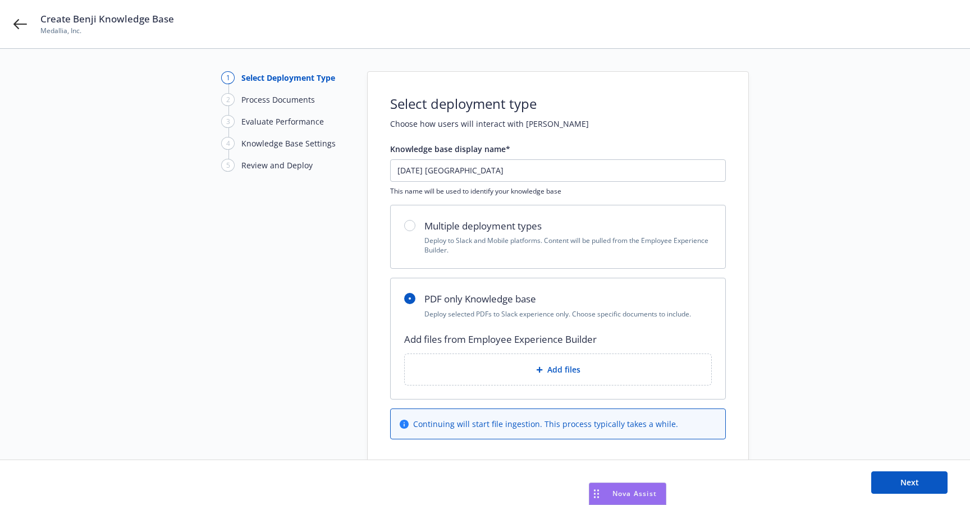
click at [536, 364] on div "Add files" at bounding box center [558, 369] width 289 height 13
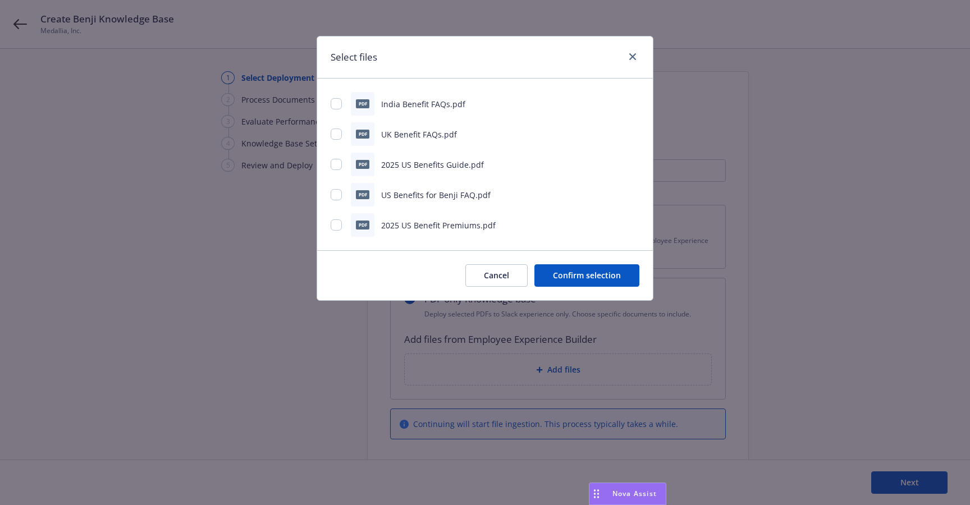
click at [536, 364] on div "Select files pdf India Benefit FAQs.pdf pdf UK Benefit FAQs.pdf pdf 2025 US Ben…" at bounding box center [485, 252] width 970 height 505
click at [334, 102] on input "checkbox" at bounding box center [336, 103] width 11 height 11
checkbox input "true"
click at [589, 285] on button "Confirm selection" at bounding box center [587, 276] width 105 height 22
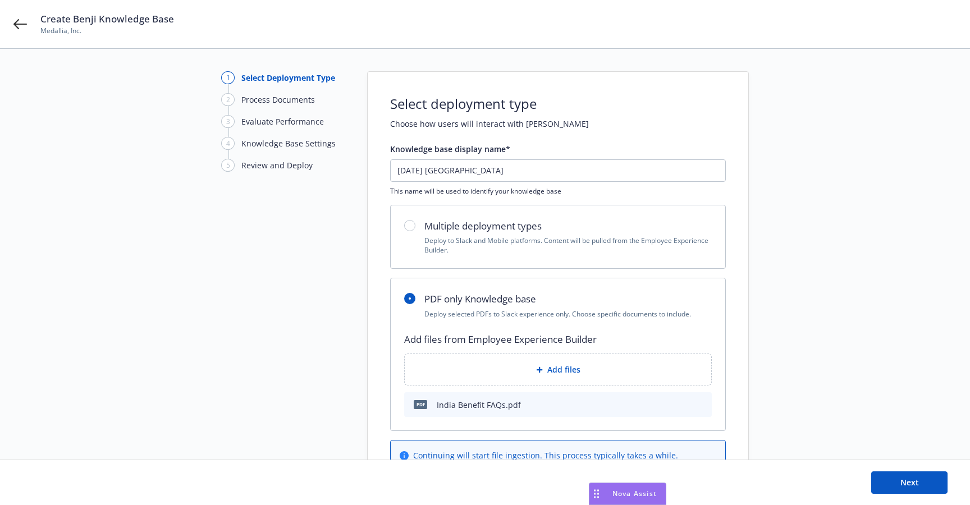
scroll to position [47, 0]
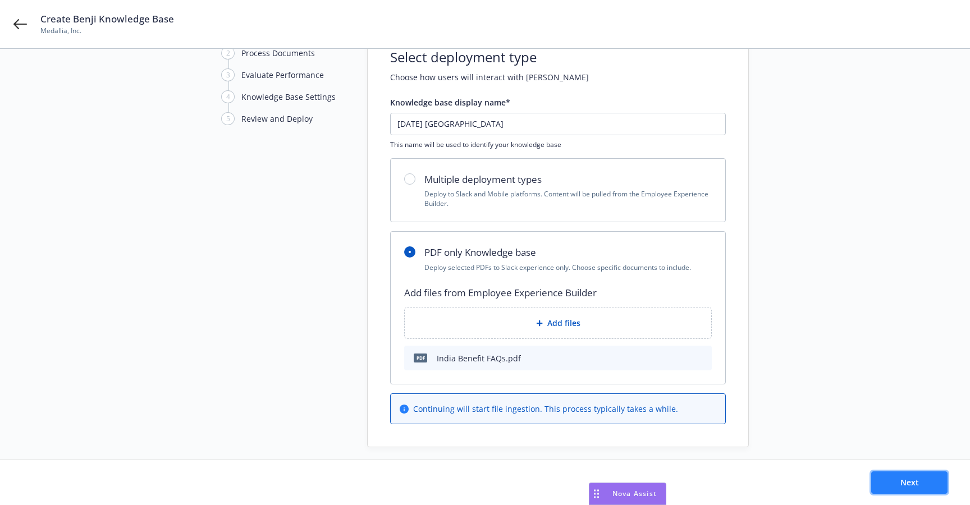
click at [889, 479] on button "Next" at bounding box center [910, 483] width 76 height 22
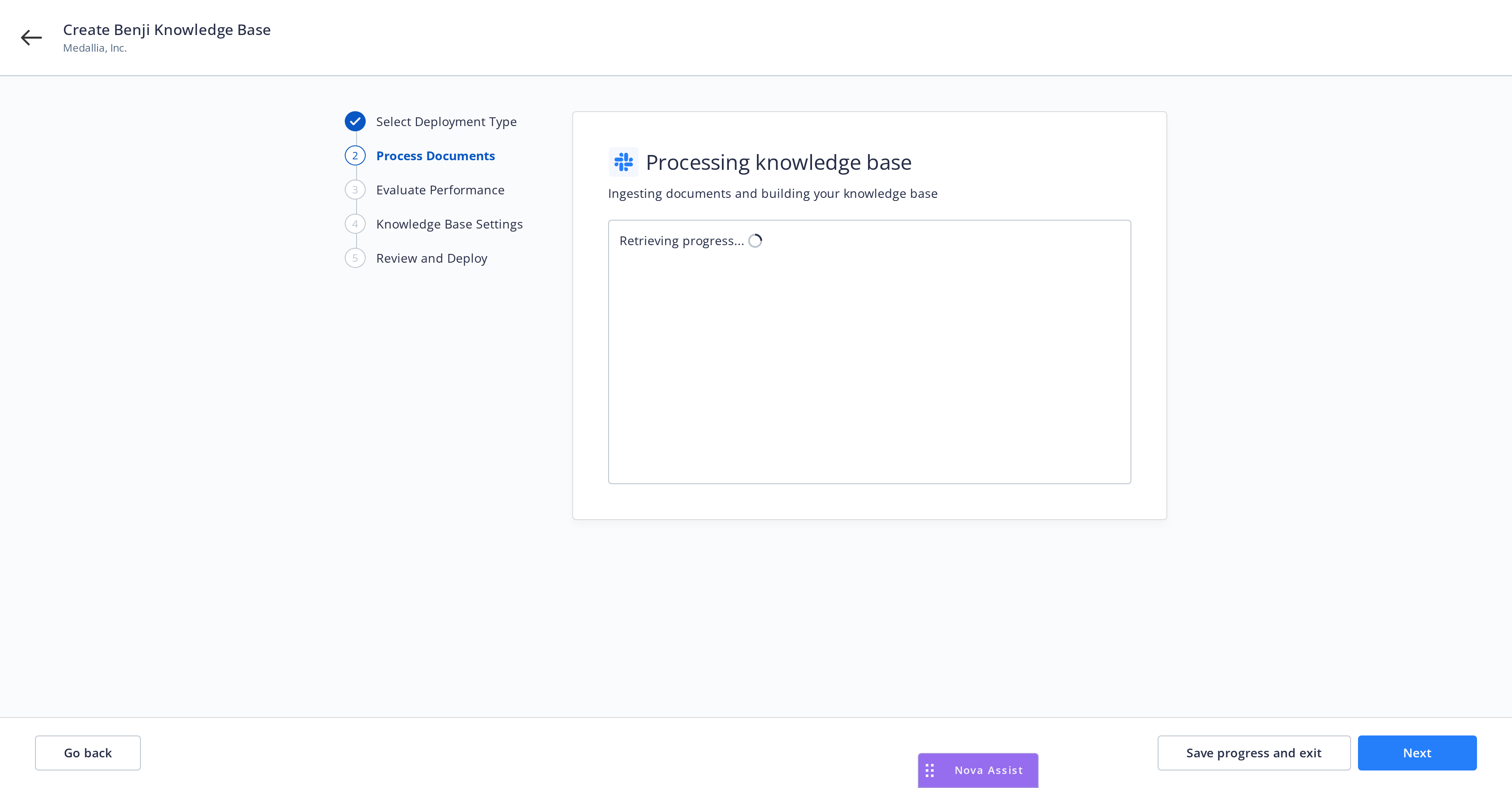
scroll to position [0, 0]
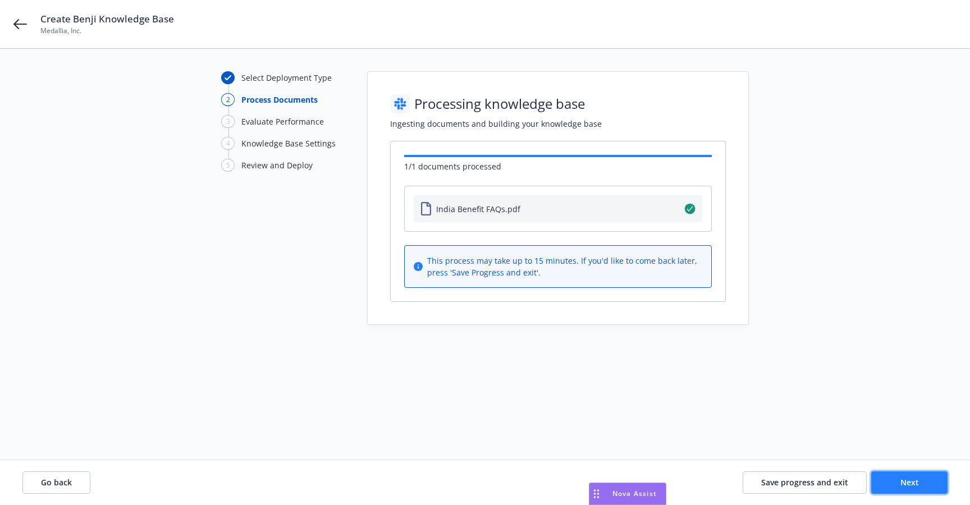
click at [889, 479] on button "Next" at bounding box center [910, 483] width 76 height 22
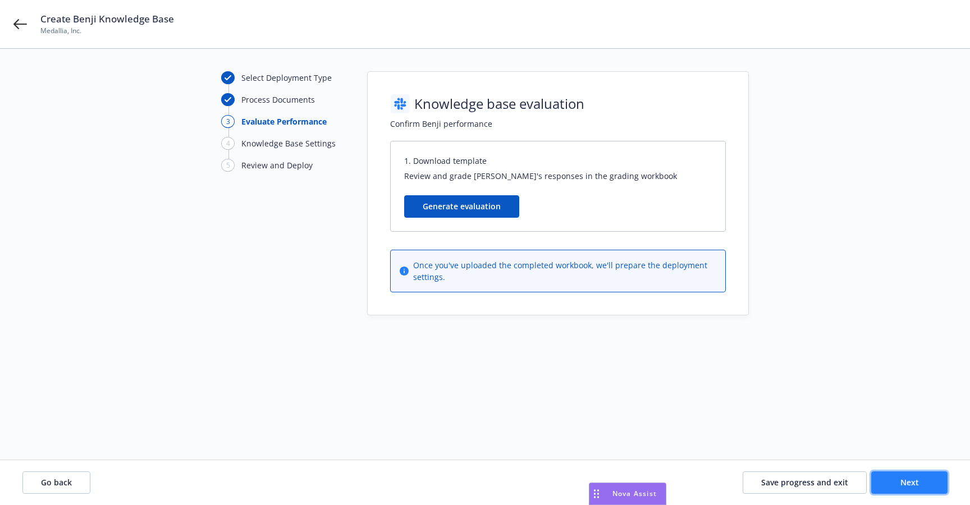
click at [889, 479] on button "Next" at bounding box center [910, 483] width 76 height 22
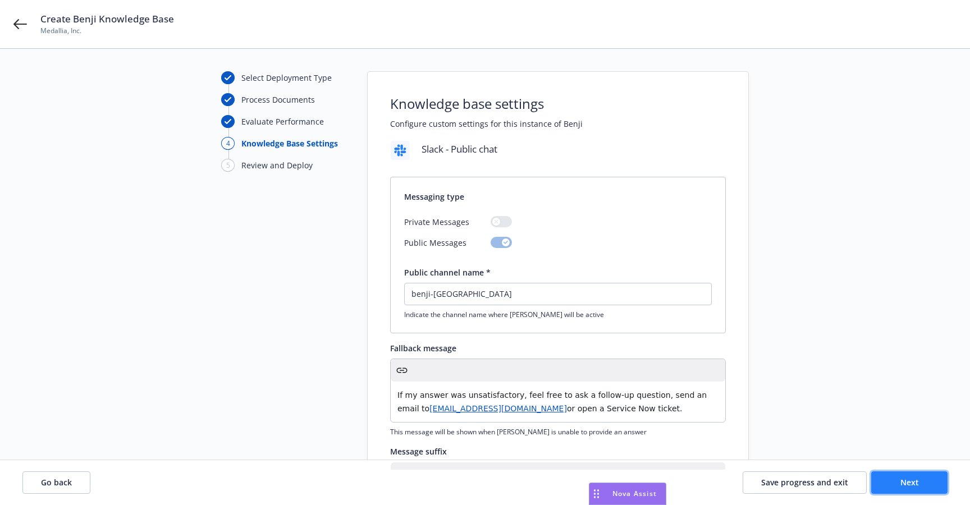
click at [889, 479] on button "Next" at bounding box center [910, 483] width 76 height 22
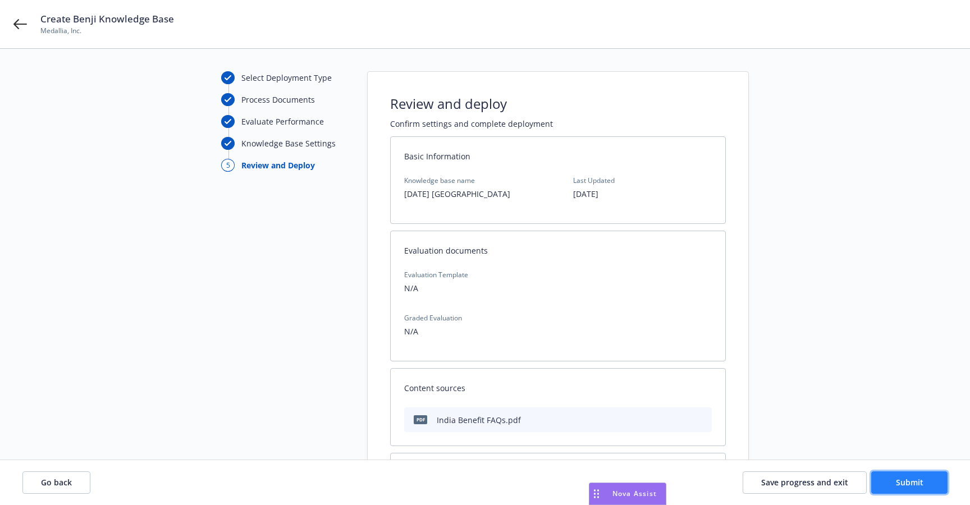
click at [889, 479] on button "Submit" at bounding box center [910, 483] width 76 height 22
